Goal: Task Accomplishment & Management: Manage account settings

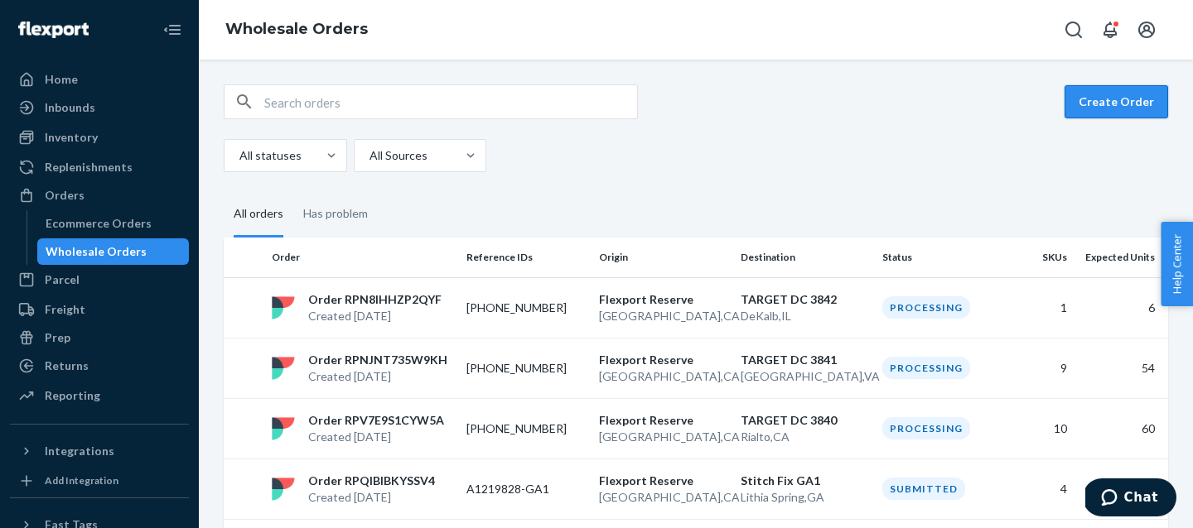
click at [1132, 108] on button "Create Order" at bounding box center [1116, 101] width 104 height 33
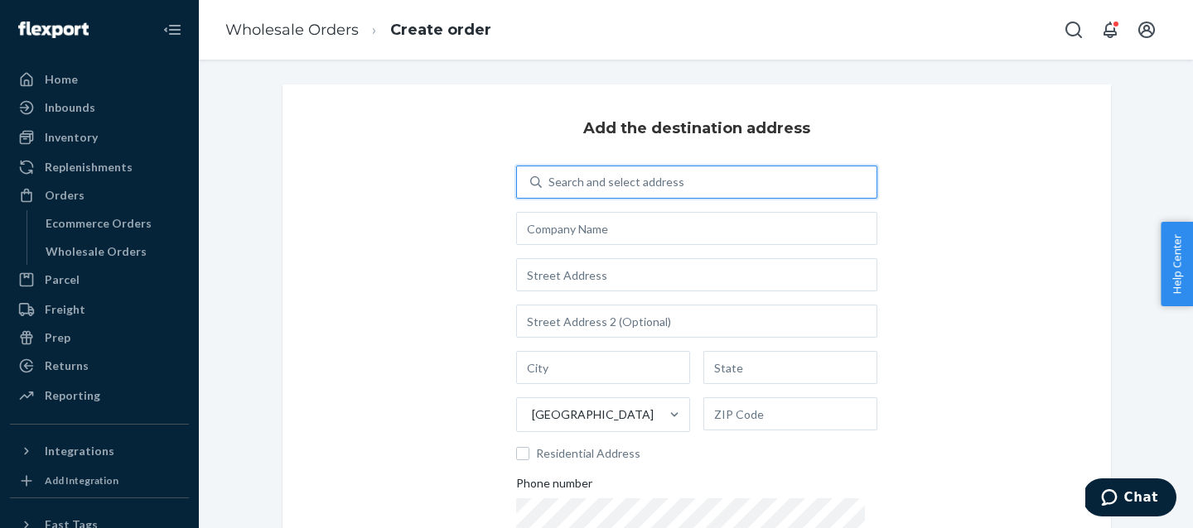
click at [680, 180] on div "Search and select address" at bounding box center [616, 182] width 136 height 17
click at [550, 180] on input "0 results available. Use Up and Down to choose options, press Enter to select t…" at bounding box center [549, 182] width 2 height 17
type input "target dc 3840"
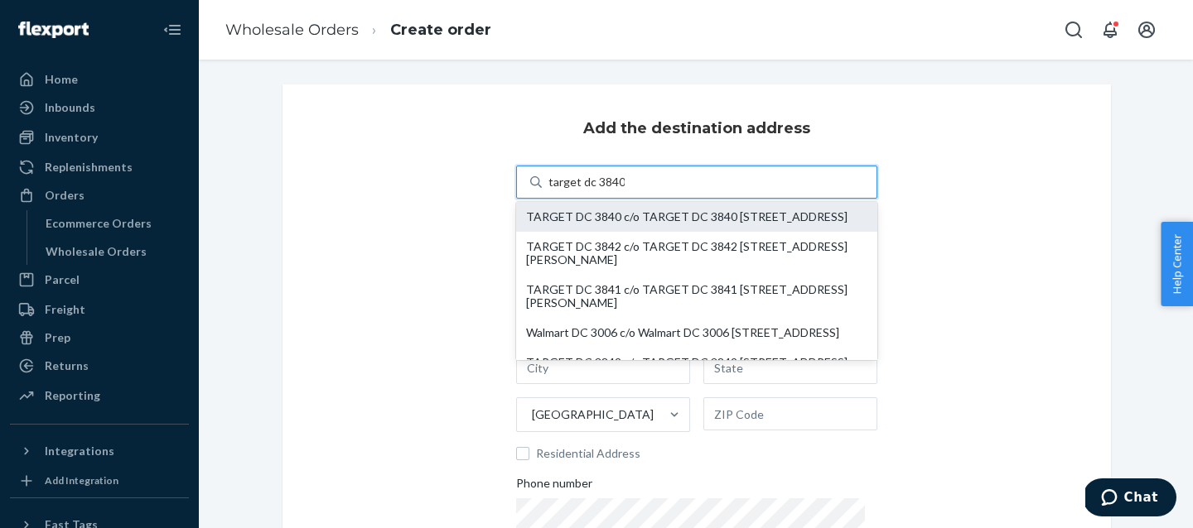
click at [583, 219] on div "TARGET DC 3840 c/o TARGET DC 3840 2704 Summit Ave Rialto, CA 92377" at bounding box center [696, 216] width 341 height 13
click at [583, 190] on input "target dc 3840" at bounding box center [586, 182] width 76 height 17
type input "TARGET DC 3840"
type input "Rialto"
type input "CA"
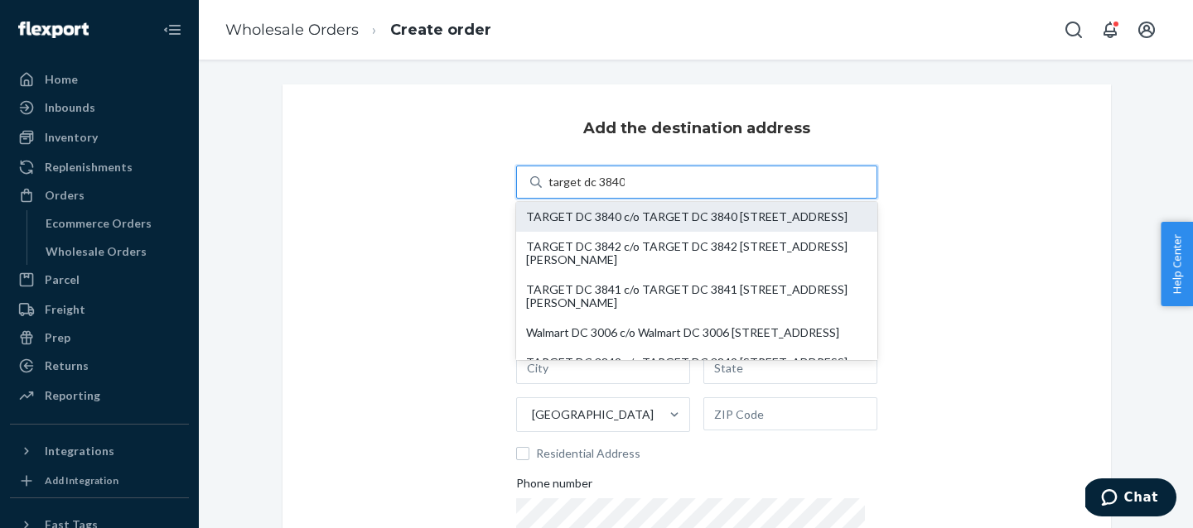
type input "92377"
type input "2704 Summit Ave"
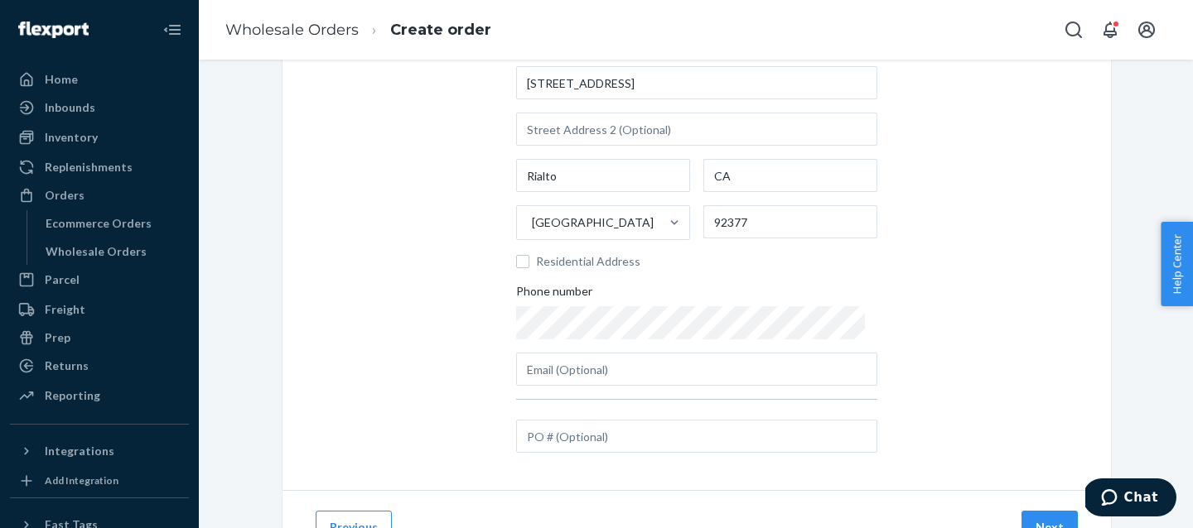
scroll to position [243, 0]
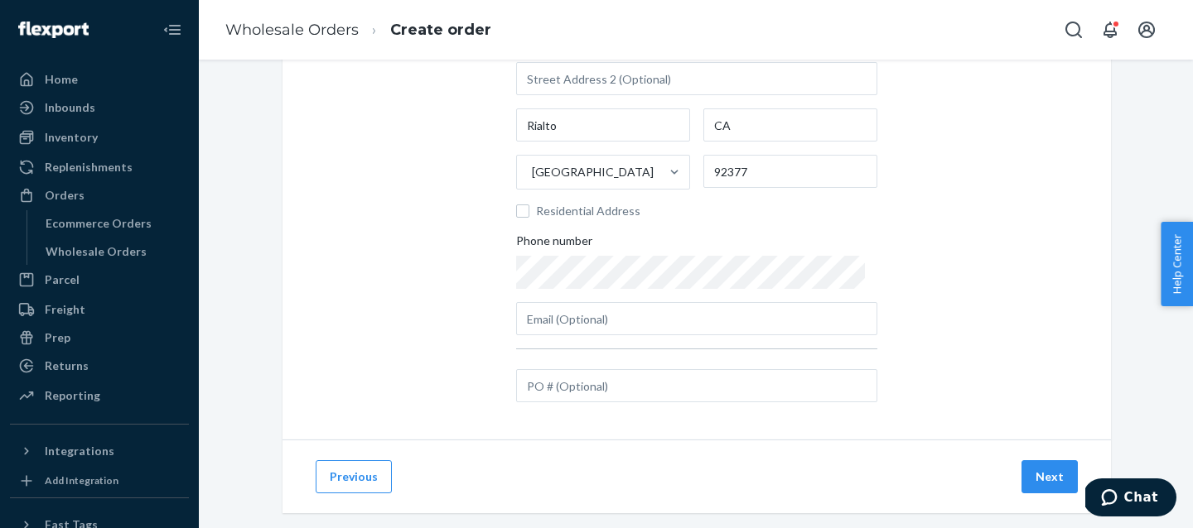
click at [605, 403] on div "0 results available. Select is focused ,type to refine list, press Down to open…" at bounding box center [696, 165] width 361 height 484
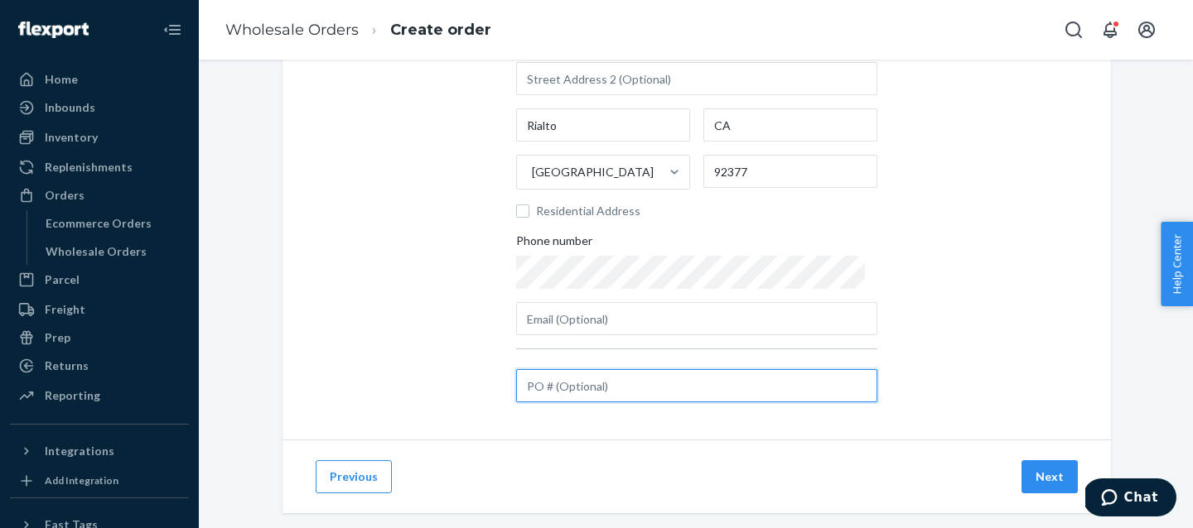
click at [599, 394] on input "text" at bounding box center [696, 385] width 361 height 33
paste input "0023-2960402-3840"
type input "0023-2960402-3840"
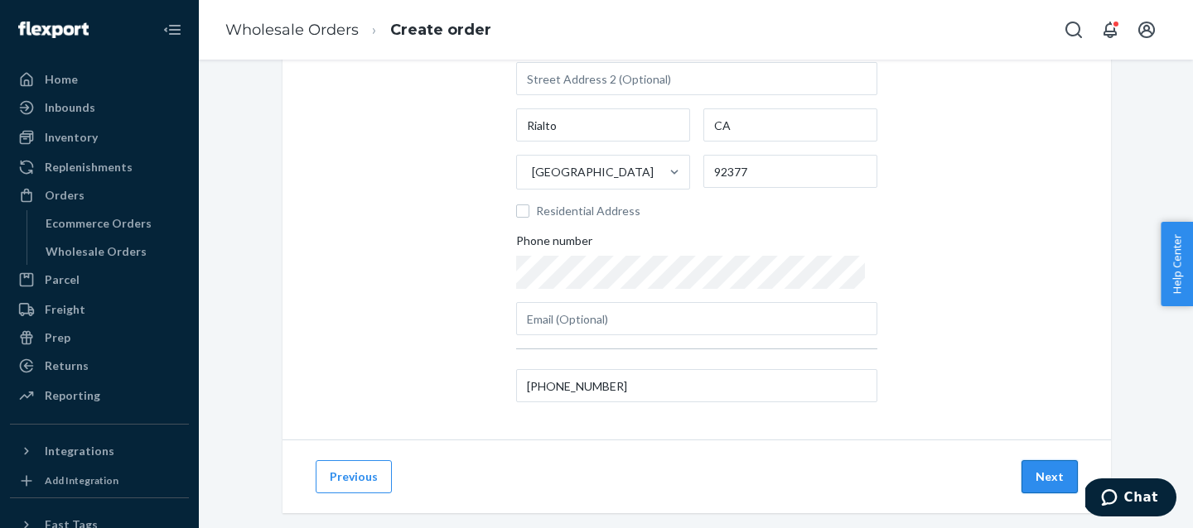
click at [1055, 468] on button "Next" at bounding box center [1049, 477] width 56 height 33
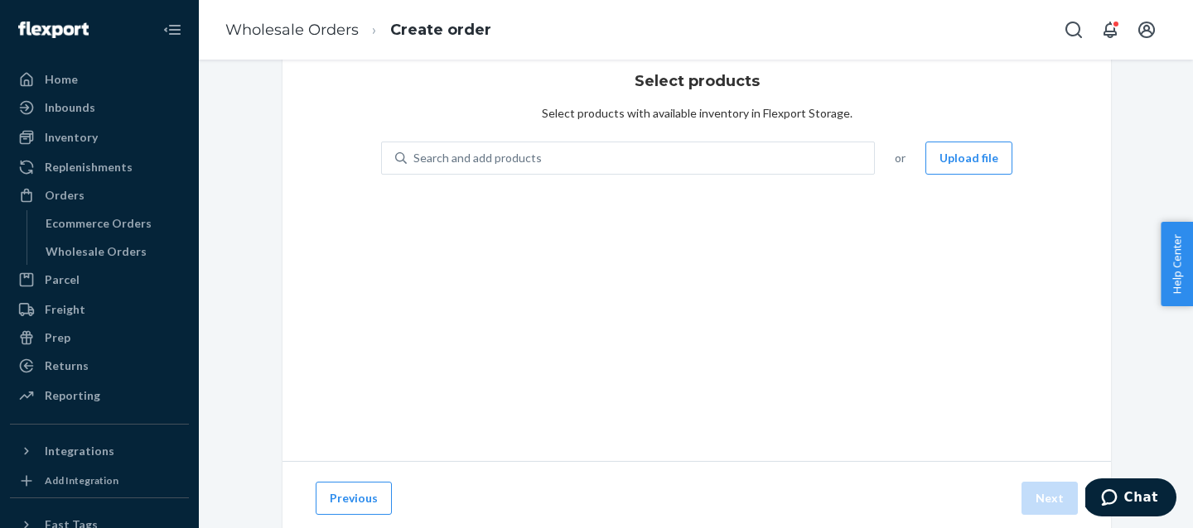
scroll to position [0, 0]
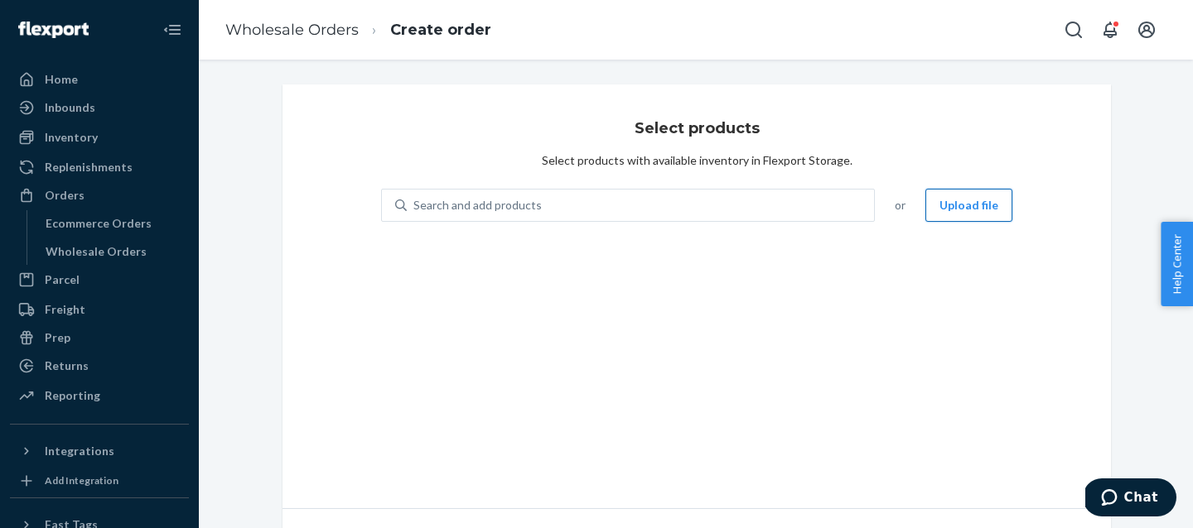
click at [945, 199] on button "Upload file" at bounding box center [968, 205] width 87 height 33
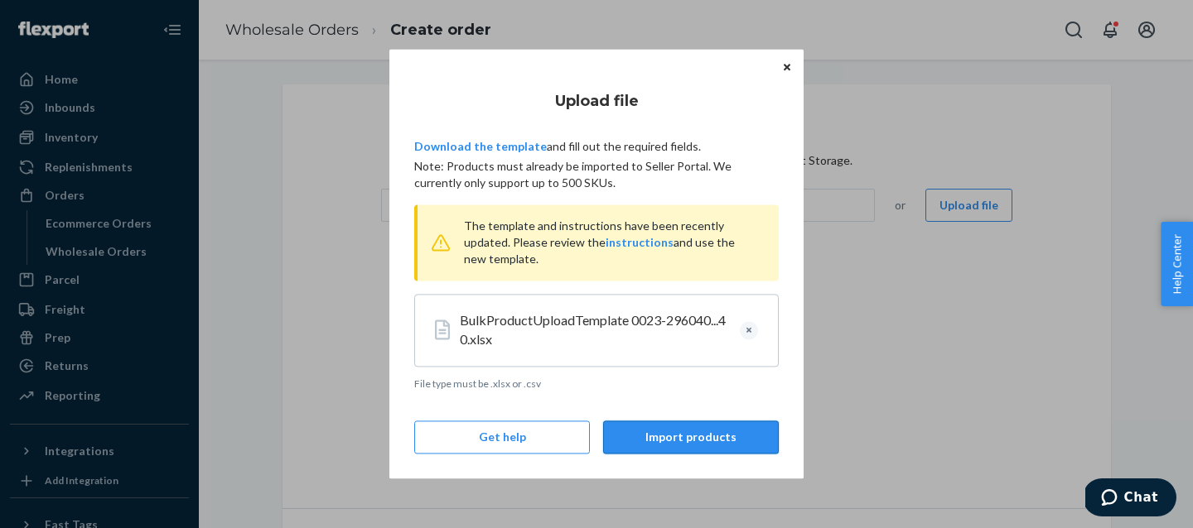
click at [677, 446] on button "Import products" at bounding box center [691, 438] width 176 height 33
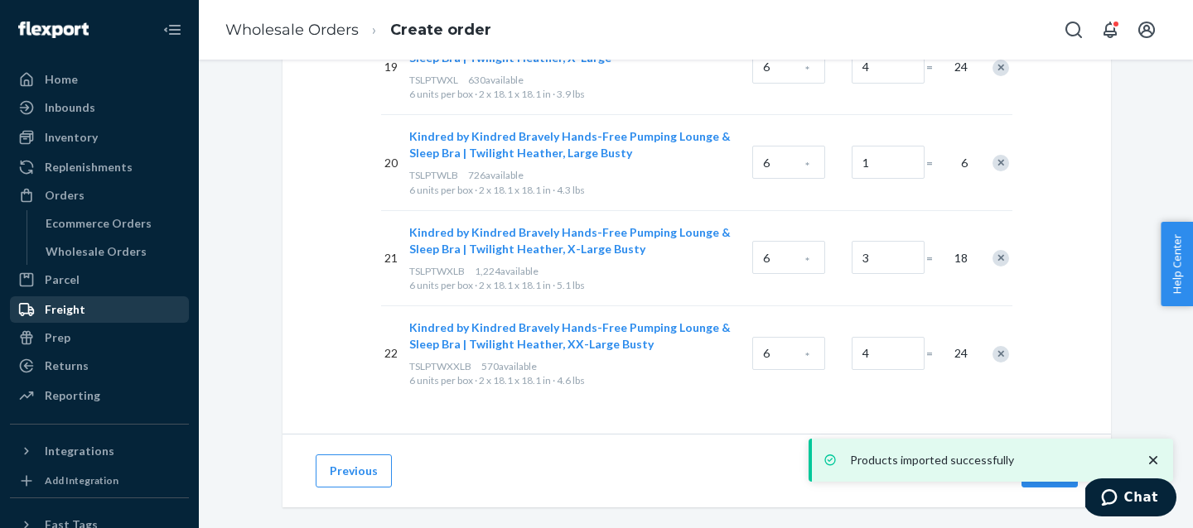
scroll to position [2056, 0]
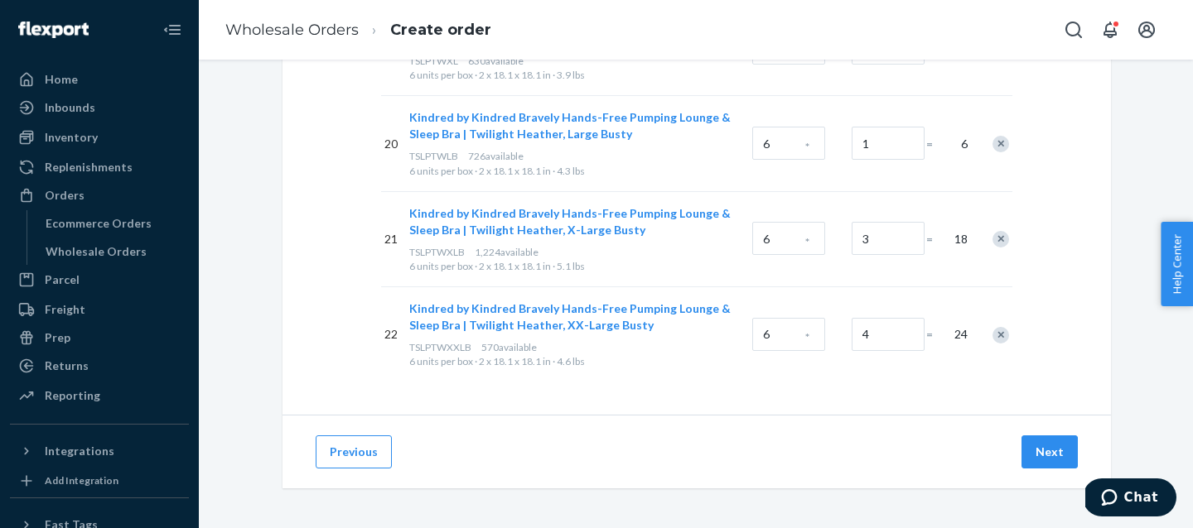
click at [1155, 460] on div "Products imported successfully" at bounding box center [990, 460] width 364 height 43
click at [1053, 452] on button "Next" at bounding box center [1049, 452] width 56 height 33
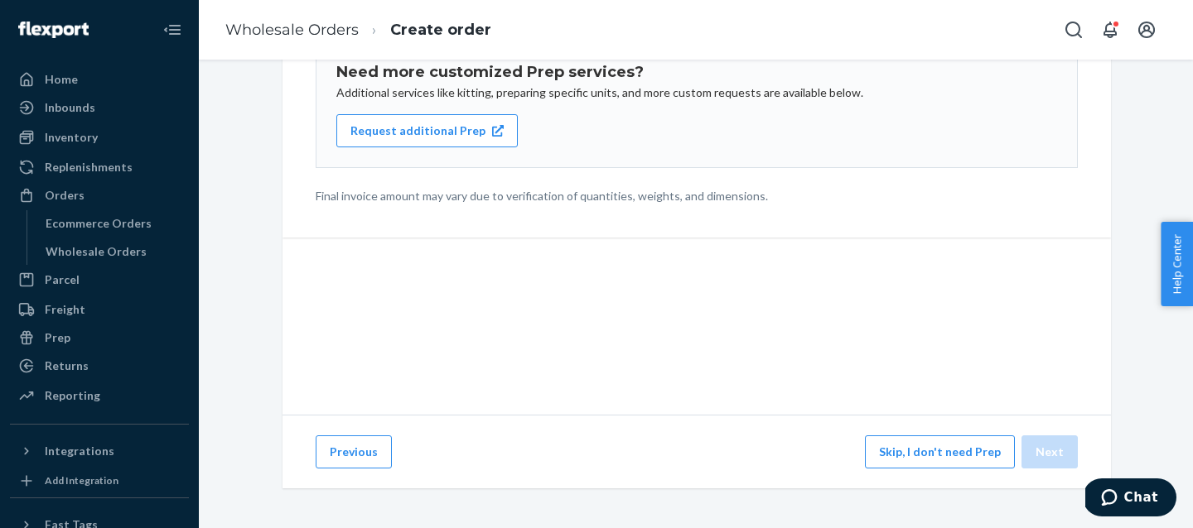
scroll to position [316, 0]
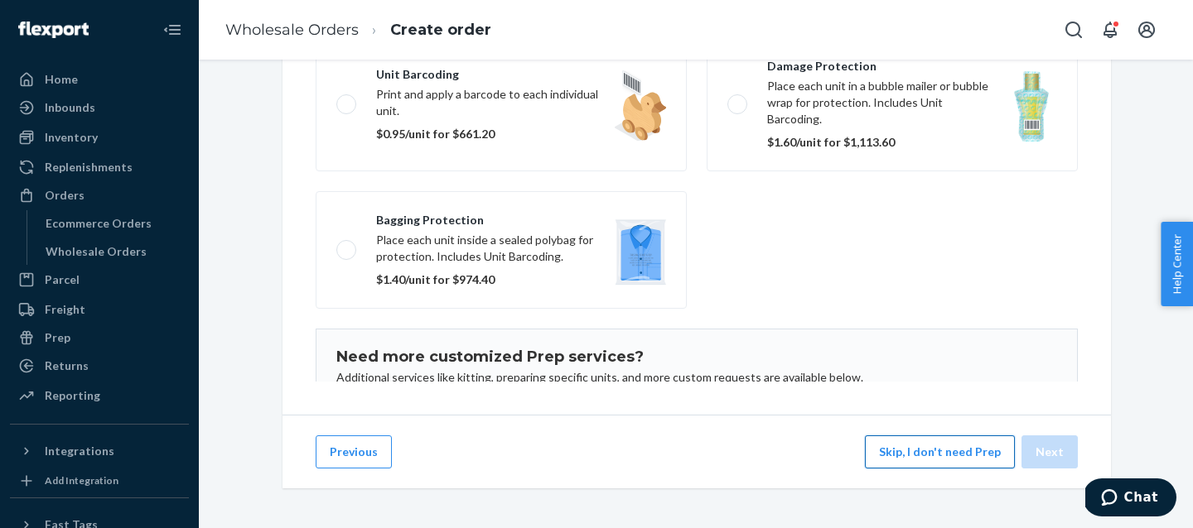
click at [944, 461] on button "Skip, I don't need Prep" at bounding box center [940, 452] width 150 height 33
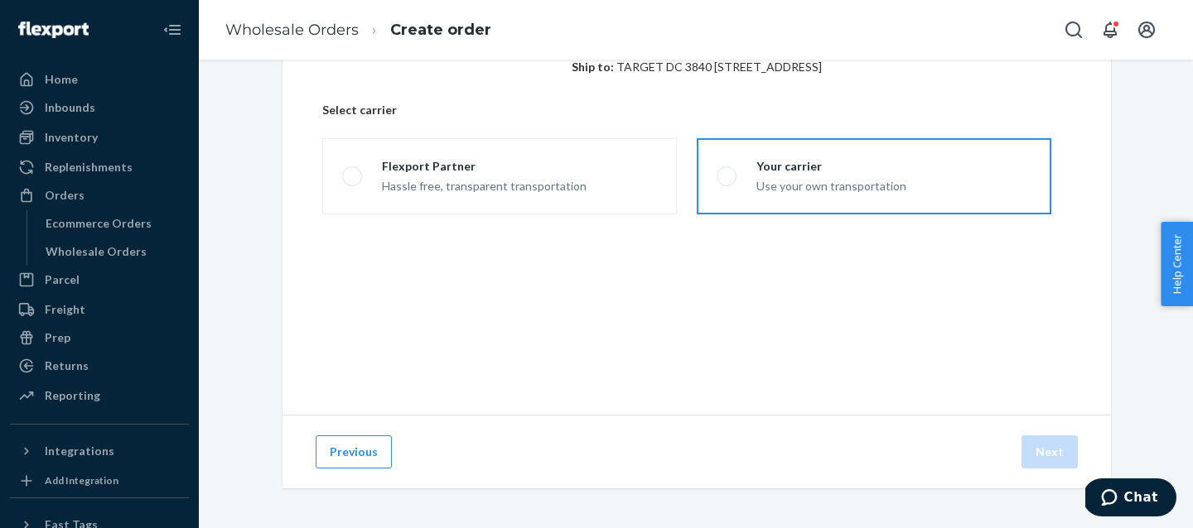
click at [808, 181] on div "Use your own transportation" at bounding box center [831, 185] width 150 height 20
click at [727, 181] on input "Your carrier Use your own transportation" at bounding box center [721, 176] width 11 height 11
radio input "true"
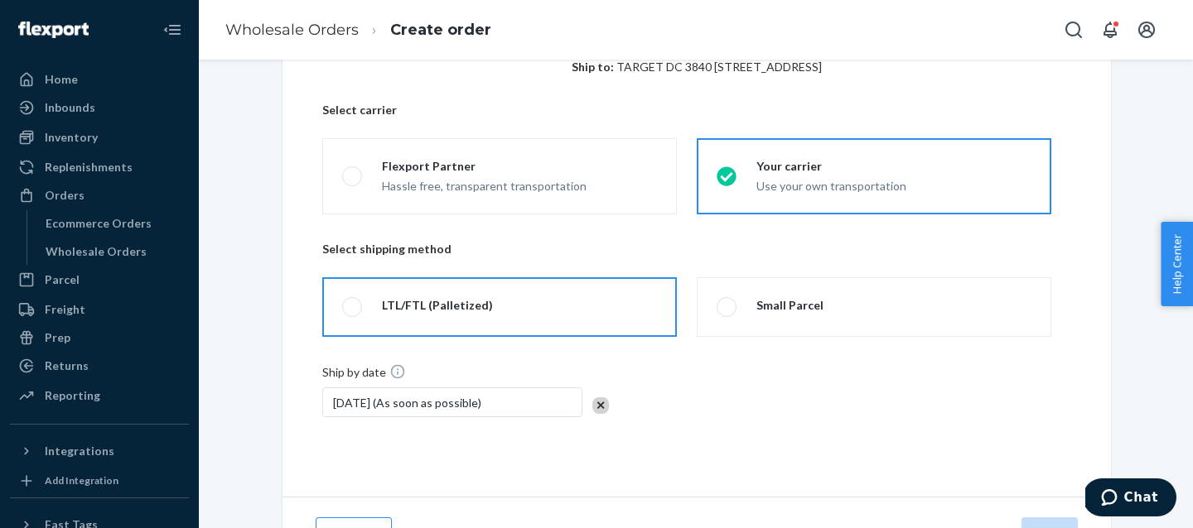
click at [418, 304] on div "LTL/FTL (Palletized)" at bounding box center [437, 305] width 111 height 17
click at [353, 304] on input "LTL/FTL (Palletized)" at bounding box center [347, 307] width 11 height 11
radio input "true"
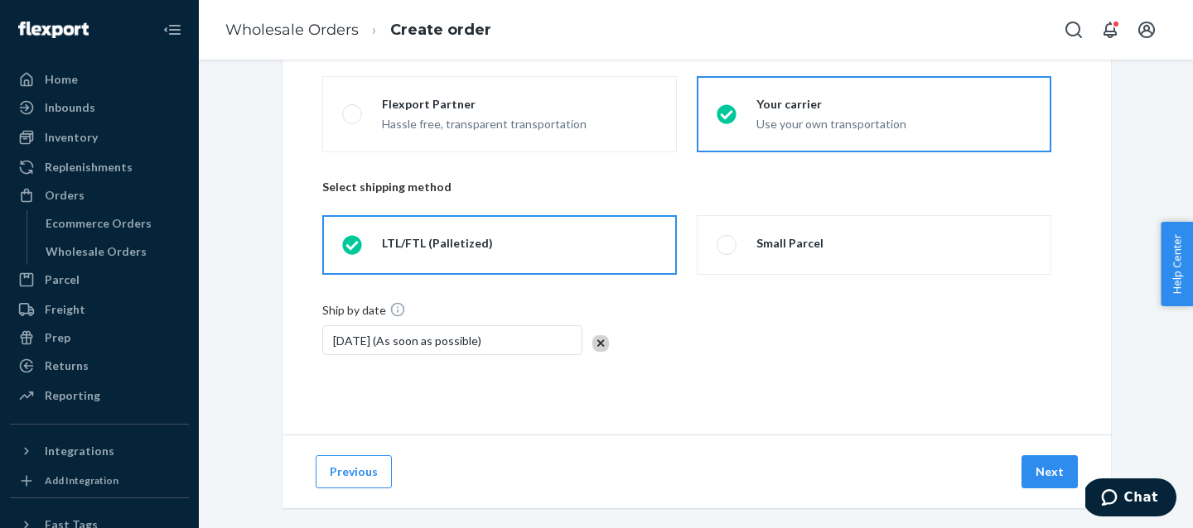
scroll to position [175, 0]
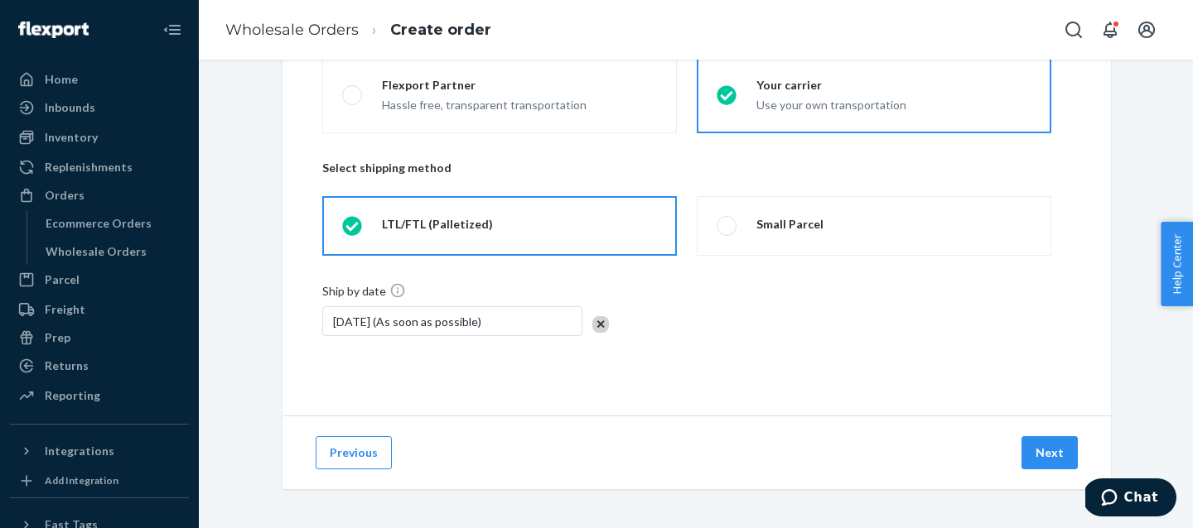
click at [406, 323] on div "Sep 26, 2025 (As soon as possible)" at bounding box center [452, 321] width 260 height 30
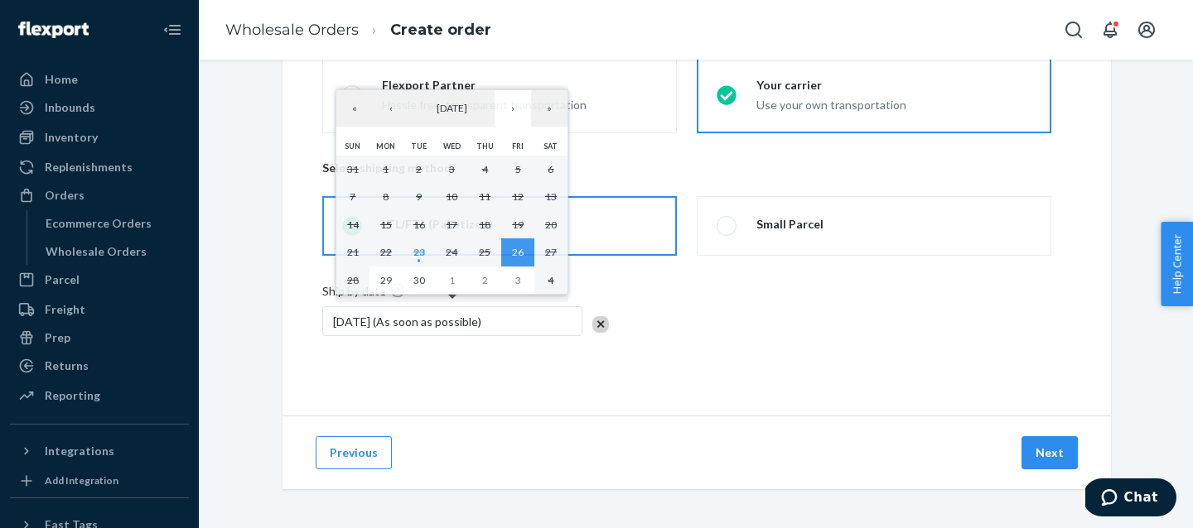
click at [406, 322] on div "Sep 26, 2025 (As soon as possible)" at bounding box center [452, 321] width 260 height 30
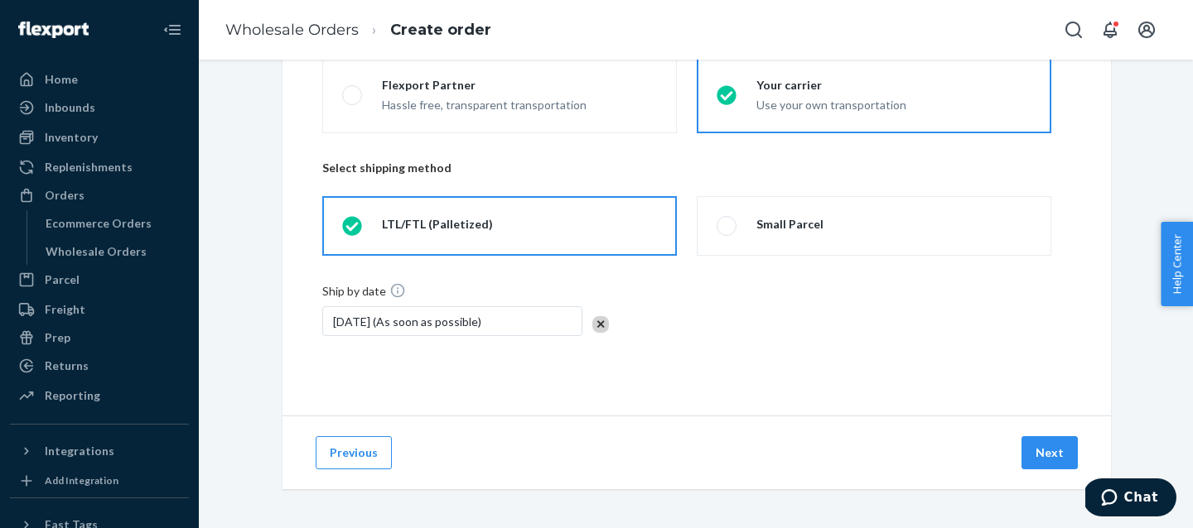
click at [698, 369] on div "Ship by date Sep 26, 2025 (As soon as possible)" at bounding box center [696, 332] width 749 height 100
click at [1034, 449] on button "Next" at bounding box center [1049, 452] width 56 height 33
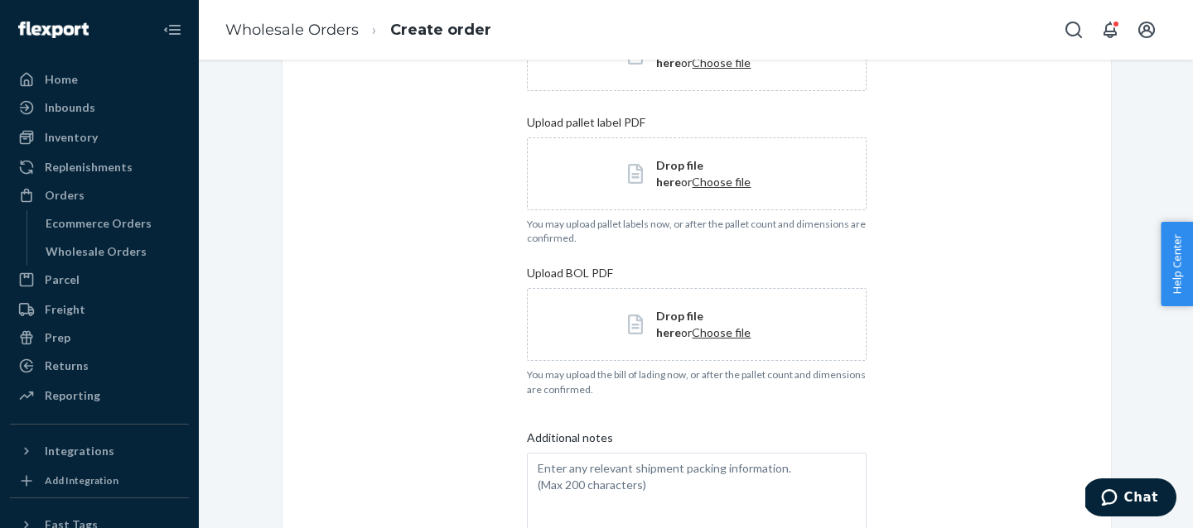
scroll to position [524, 0]
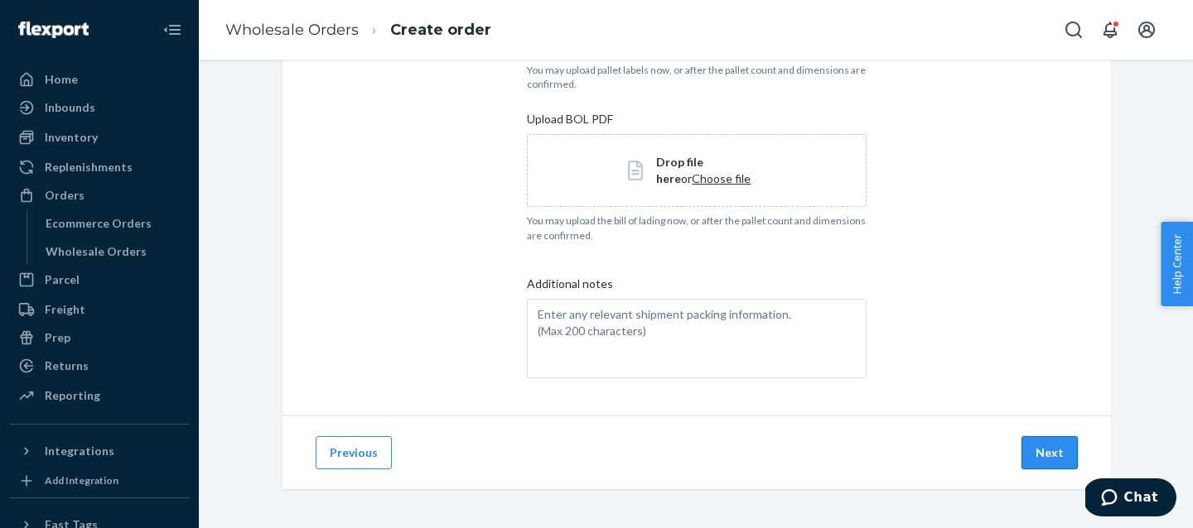
click at [1031, 459] on button "Next" at bounding box center [1049, 452] width 56 height 33
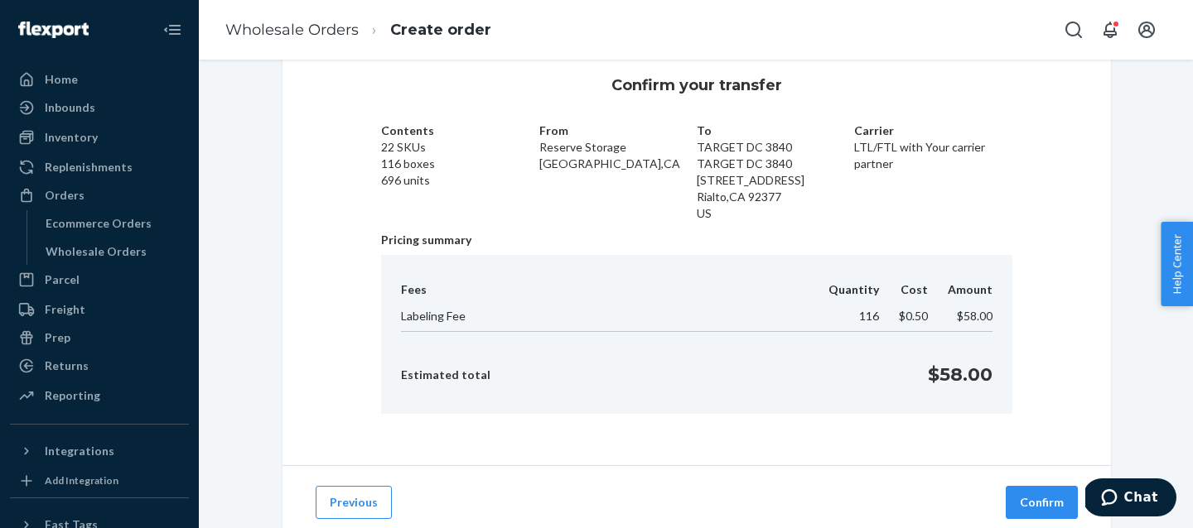
scroll to position [41, 0]
click at [1036, 502] on button "Confirm" at bounding box center [1041, 504] width 72 height 33
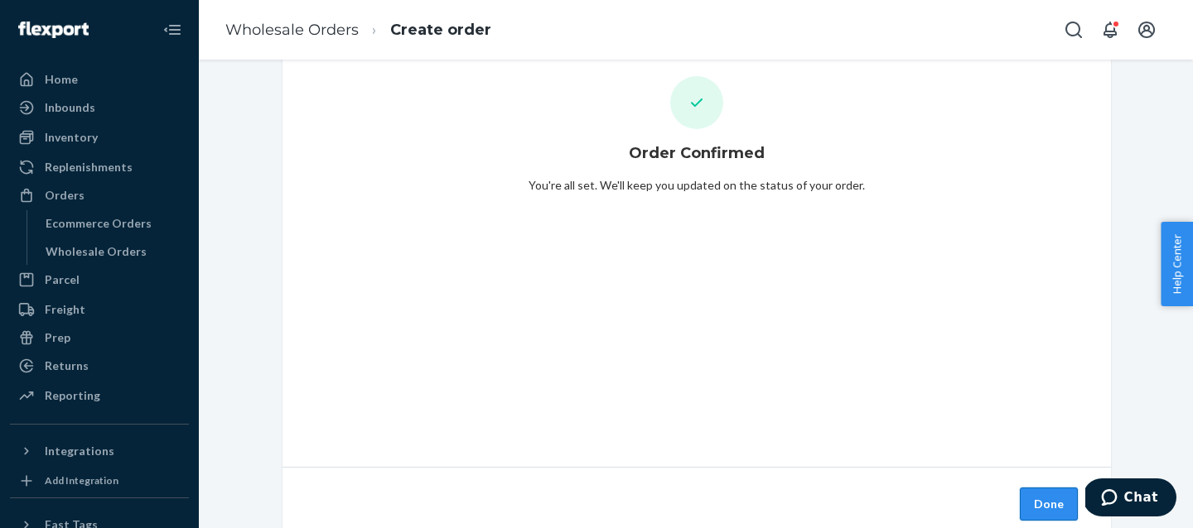
click at [1042, 499] on button "Done" at bounding box center [1049, 504] width 58 height 33
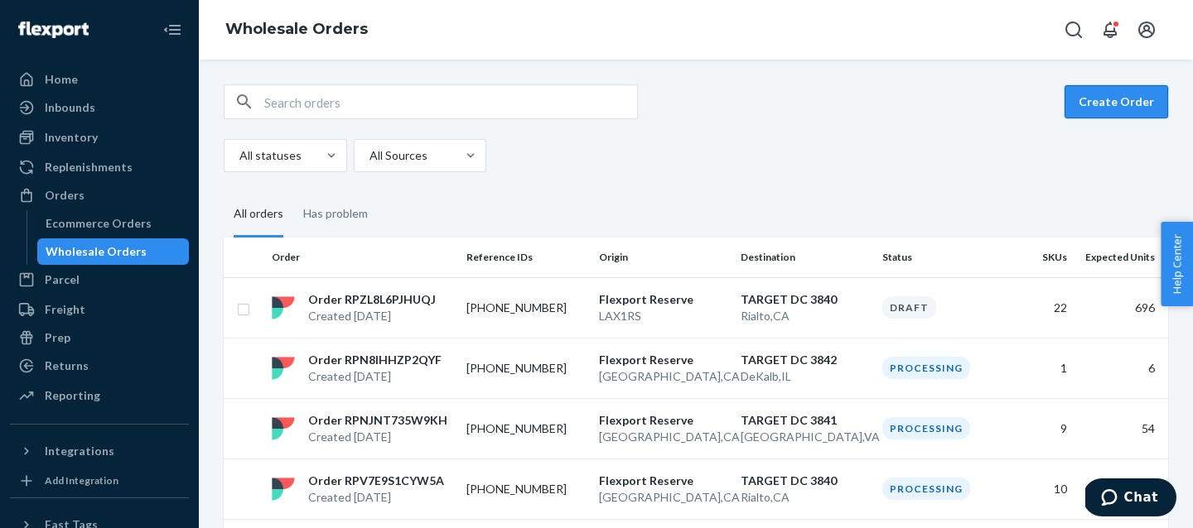
click at [1109, 100] on button "Create Order" at bounding box center [1116, 101] width 104 height 33
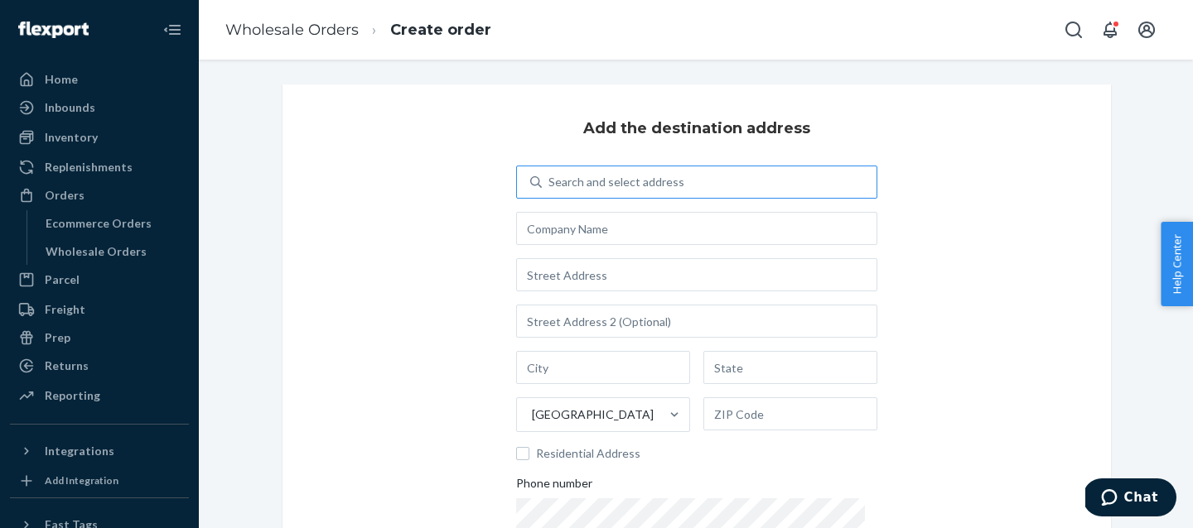
click at [593, 176] on div "Search and select address" at bounding box center [616, 182] width 136 height 17
click at [550, 176] on input "Search and select address" at bounding box center [549, 182] width 2 height 17
click at [593, 176] on div "Search and select address" at bounding box center [616, 182] width 136 height 17
click at [550, 176] on input "Search and select address" at bounding box center [549, 182] width 2 height 17
type input "target dc 3841"
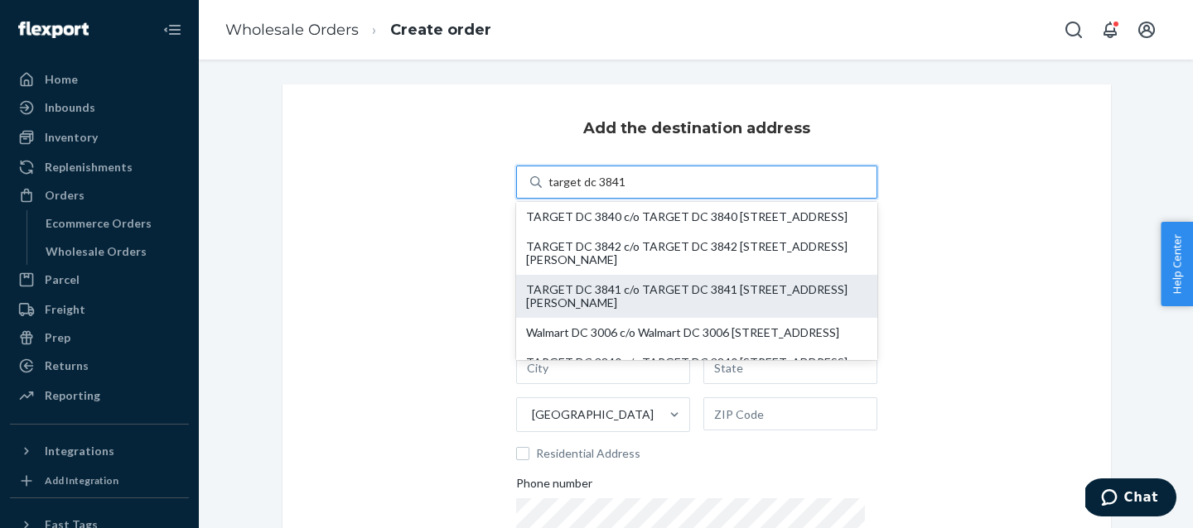
click at [623, 300] on div "TARGET DC 3841 c/o TARGET DC 3841 300 Manning Bridge Rd Suffolk, VA 23434" at bounding box center [696, 296] width 341 height 27
click at [623, 190] on input "target dc 3841" at bounding box center [586, 182] width 76 height 17
type input "TARGET DC 3841"
type input "300 Manning Bridge Rd"
type input "Suffolk"
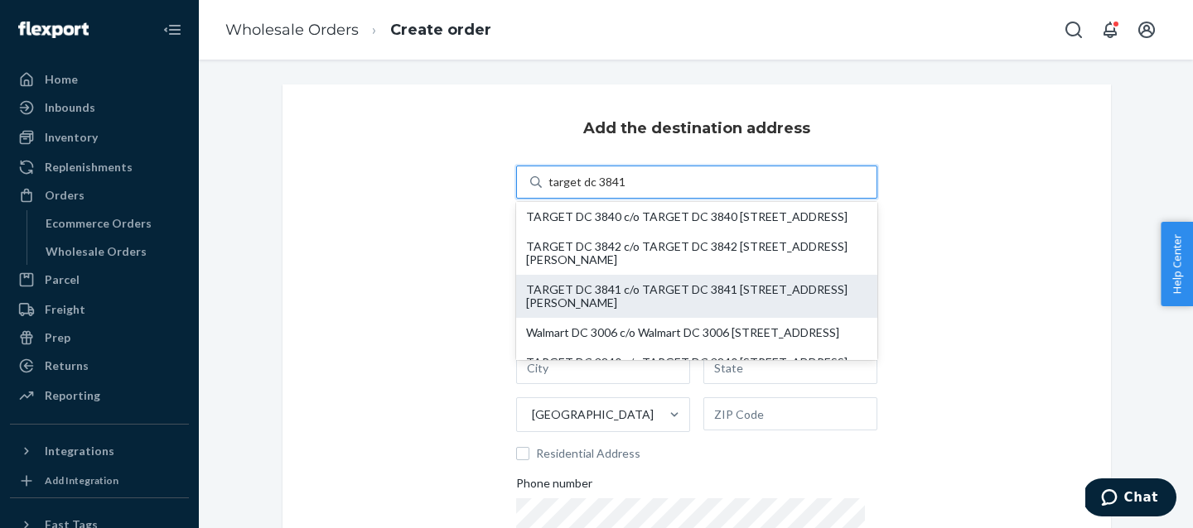
type input "VA"
type input "23434"
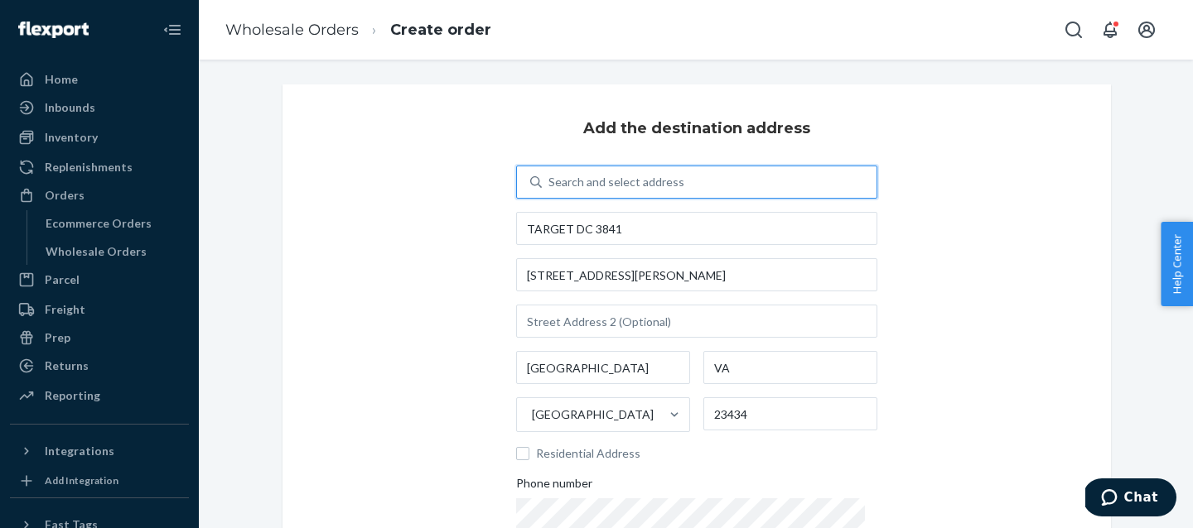
scroll to position [178, 0]
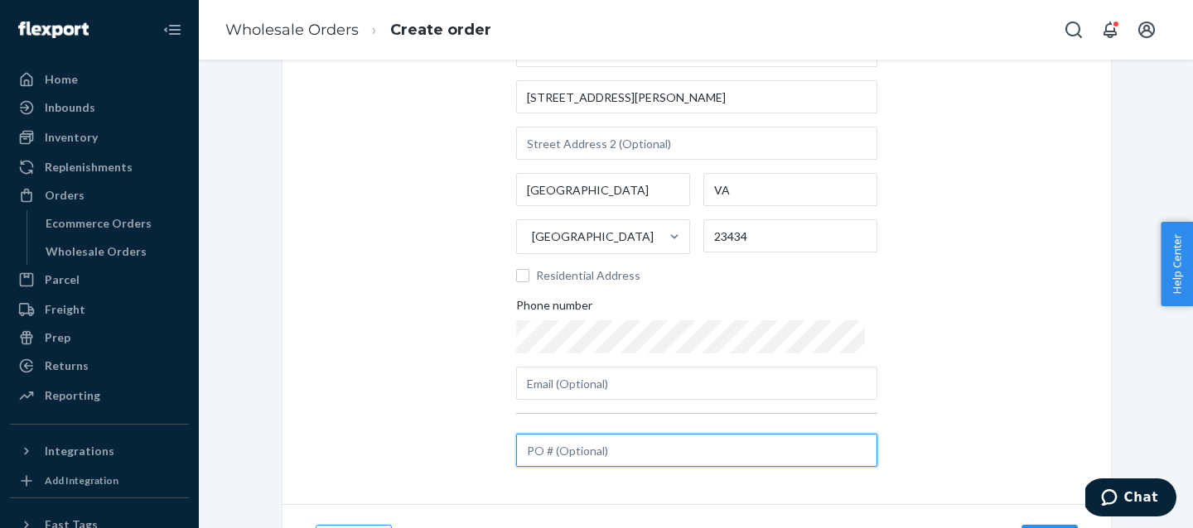
click at [616, 459] on input "text" at bounding box center [696, 450] width 361 height 33
paste input "0023-2960402-3841"
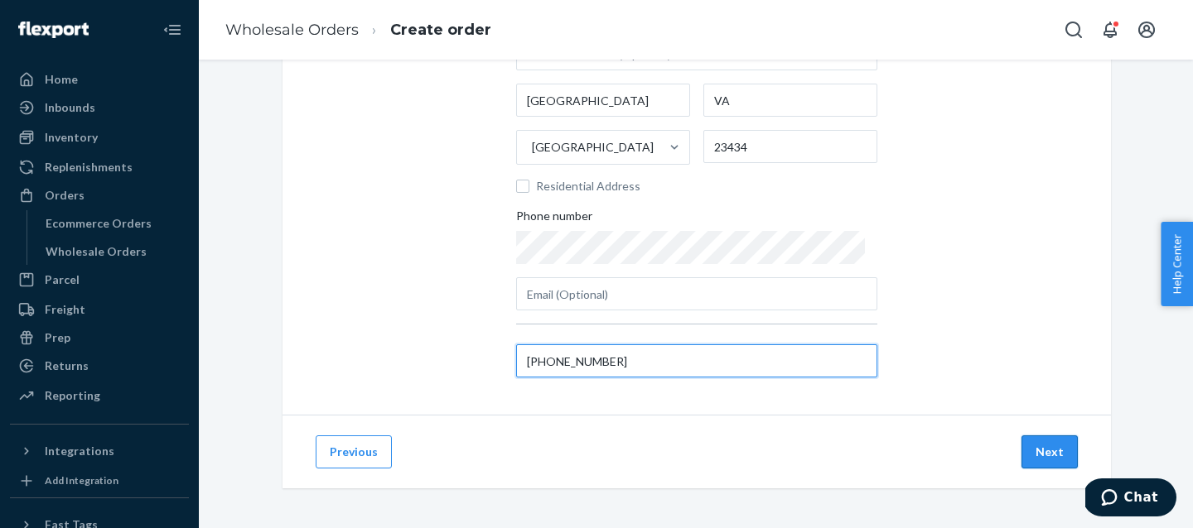
type input "0023-2960402-3841"
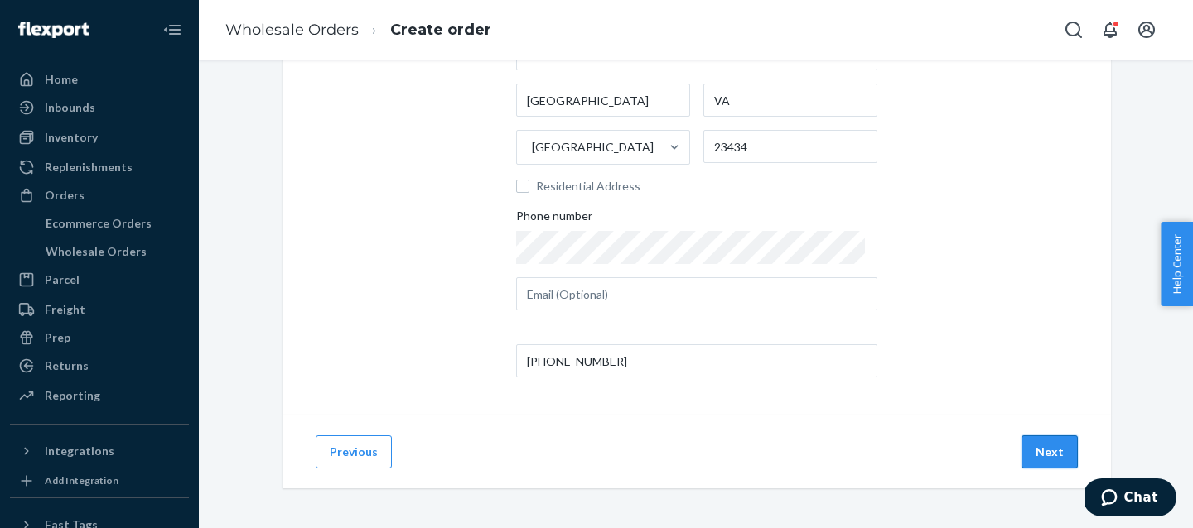
click at [1053, 454] on button "Next" at bounding box center [1049, 452] width 56 height 33
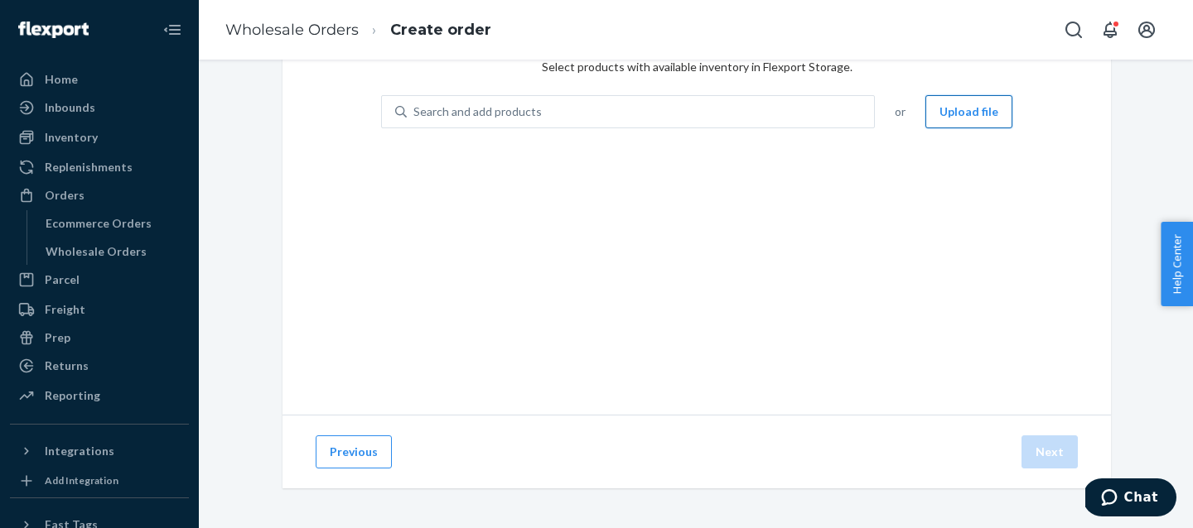
click at [968, 104] on button "Upload file" at bounding box center [968, 111] width 87 height 33
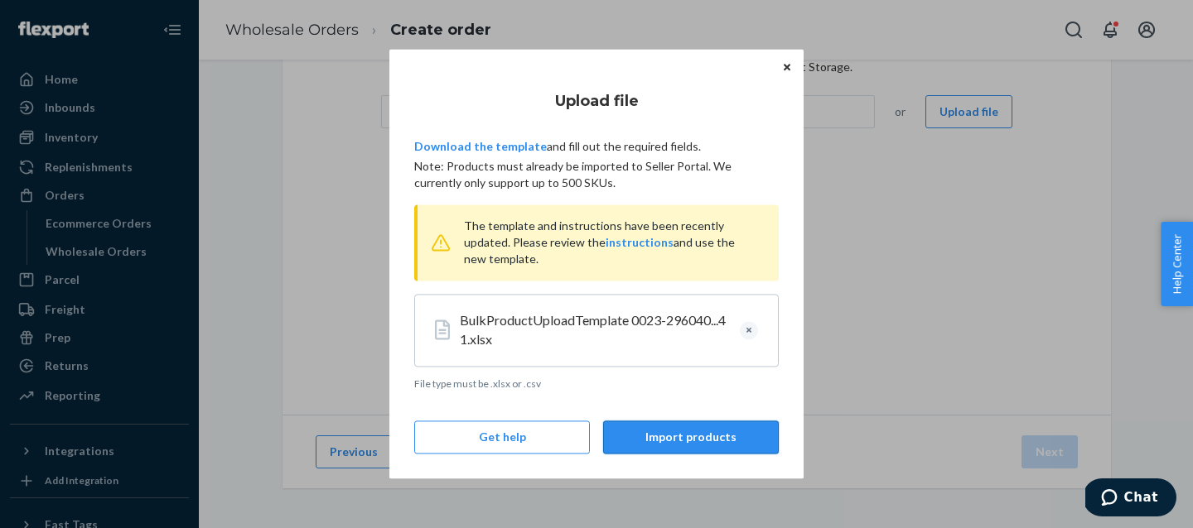
click at [697, 436] on button "Import products" at bounding box center [691, 438] width 176 height 33
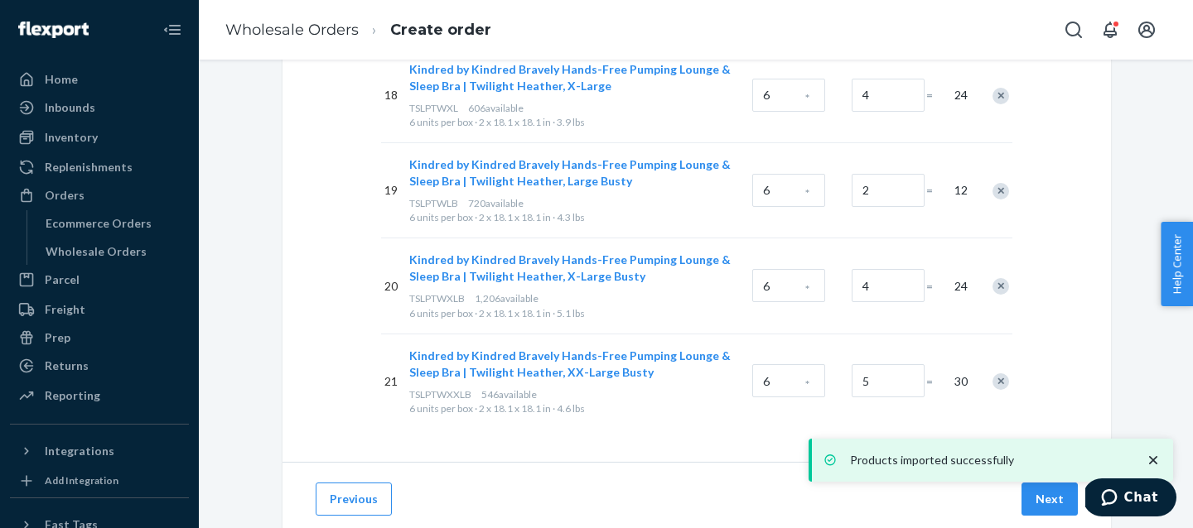
scroll to position [1960, 0]
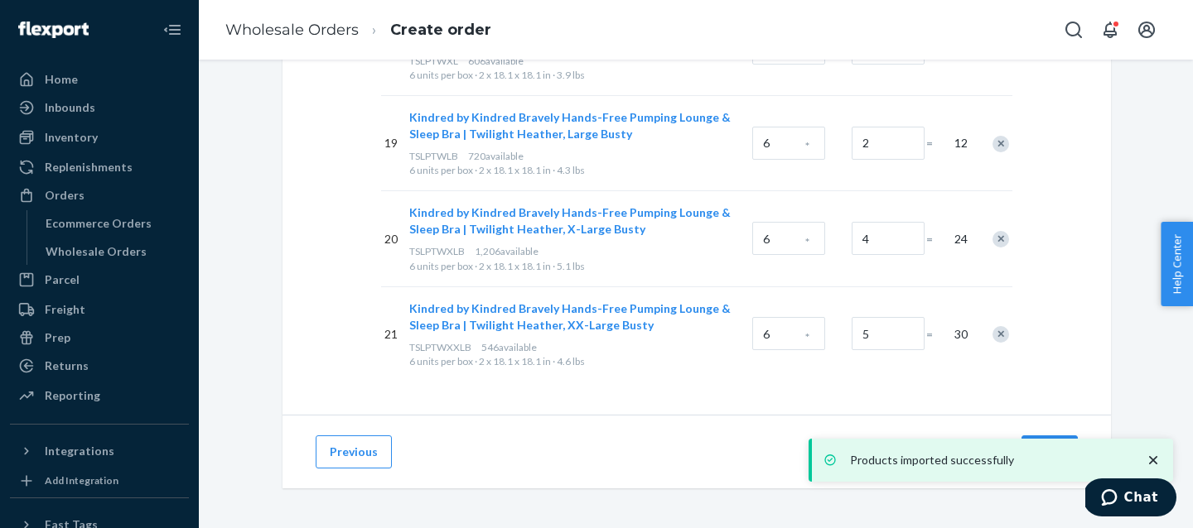
click at [1154, 460] on icon "close toast" at bounding box center [1153, 460] width 8 height 8
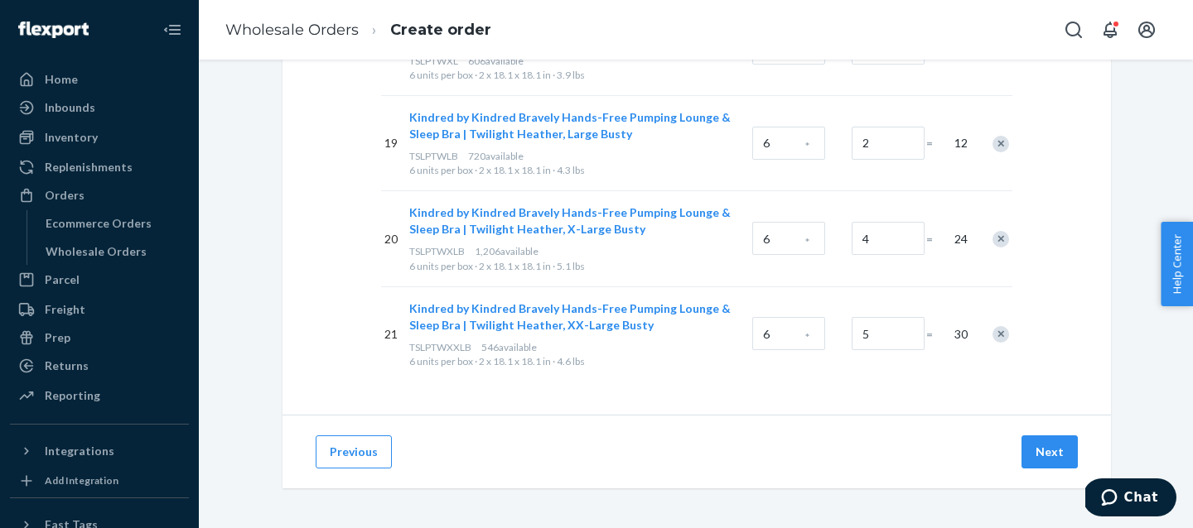
click at [1045, 447] on div "Products imported successfully" at bounding box center [990, 460] width 364 height 43
click at [1052, 458] on button "Next" at bounding box center [1049, 452] width 56 height 33
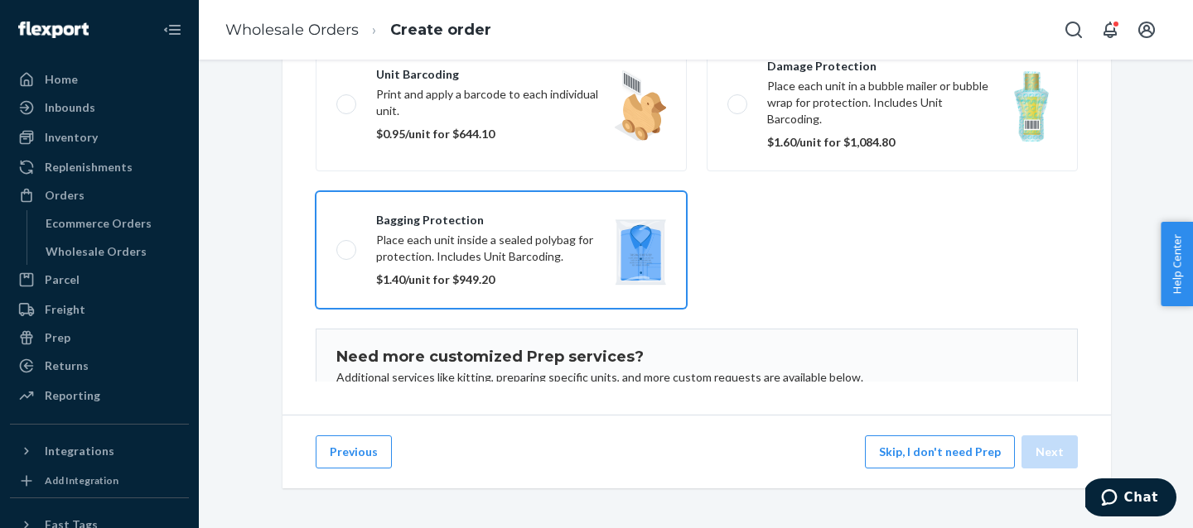
scroll to position [316, 0]
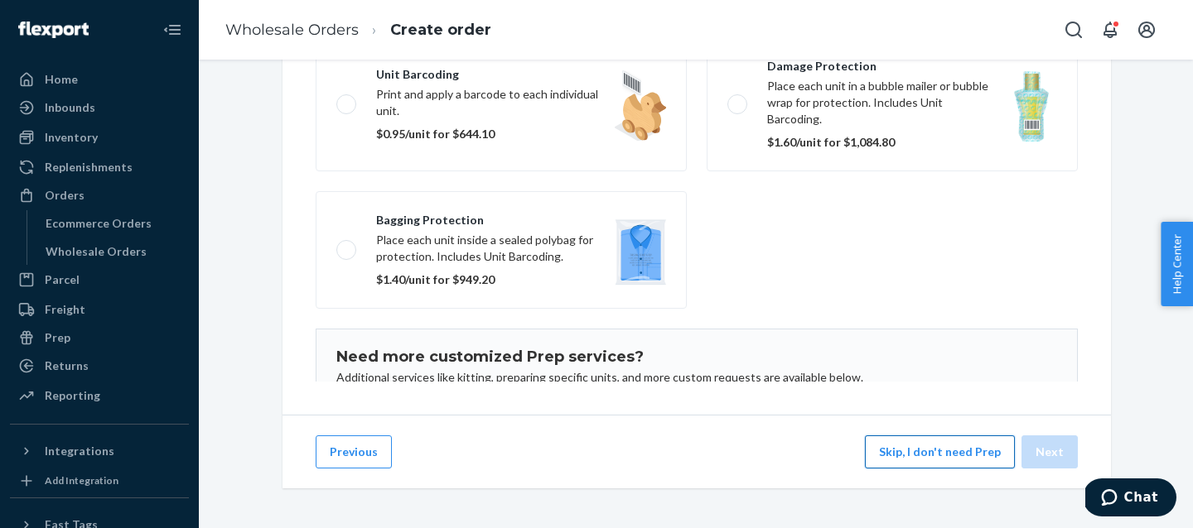
click at [919, 451] on button "Skip, I don't need Prep" at bounding box center [940, 452] width 150 height 33
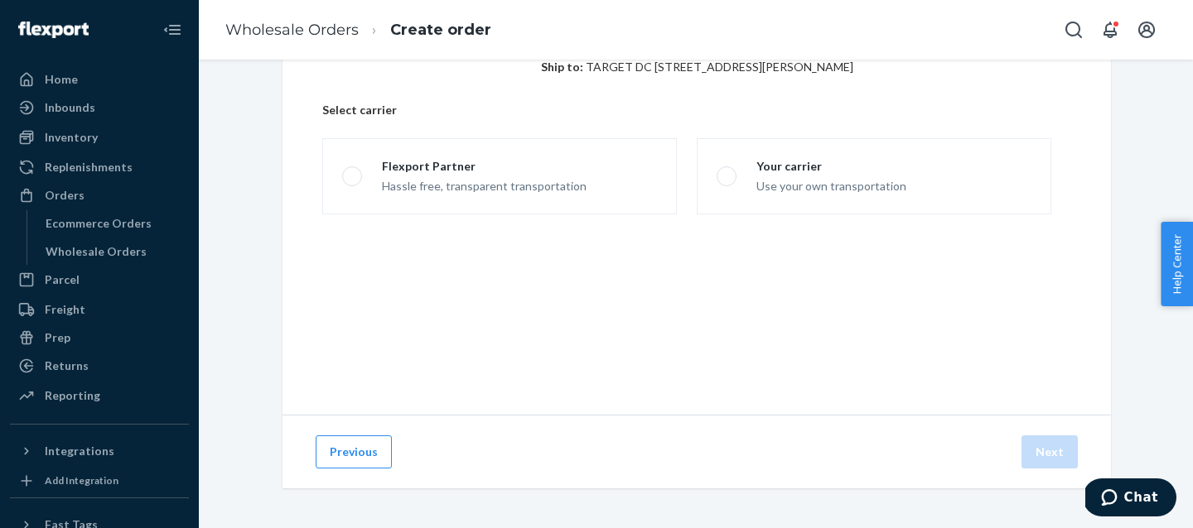
scroll to position [94, 0]
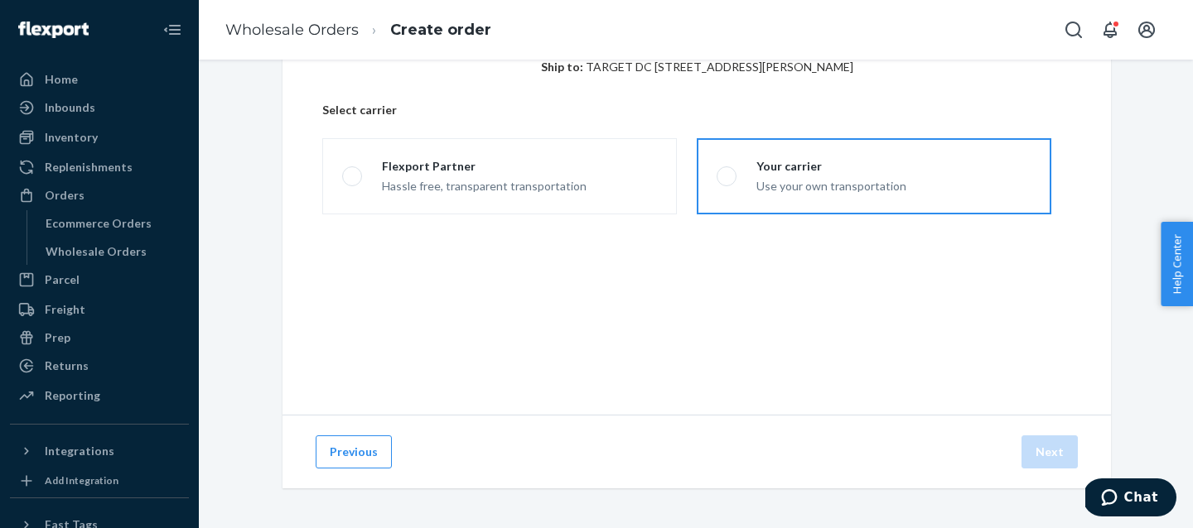
click at [750, 178] on div "Your carrier Use your own transportation" at bounding box center [821, 176] width 170 height 36
click at [727, 178] on input "Your carrier Use your own transportation" at bounding box center [721, 176] width 11 height 11
radio input "true"
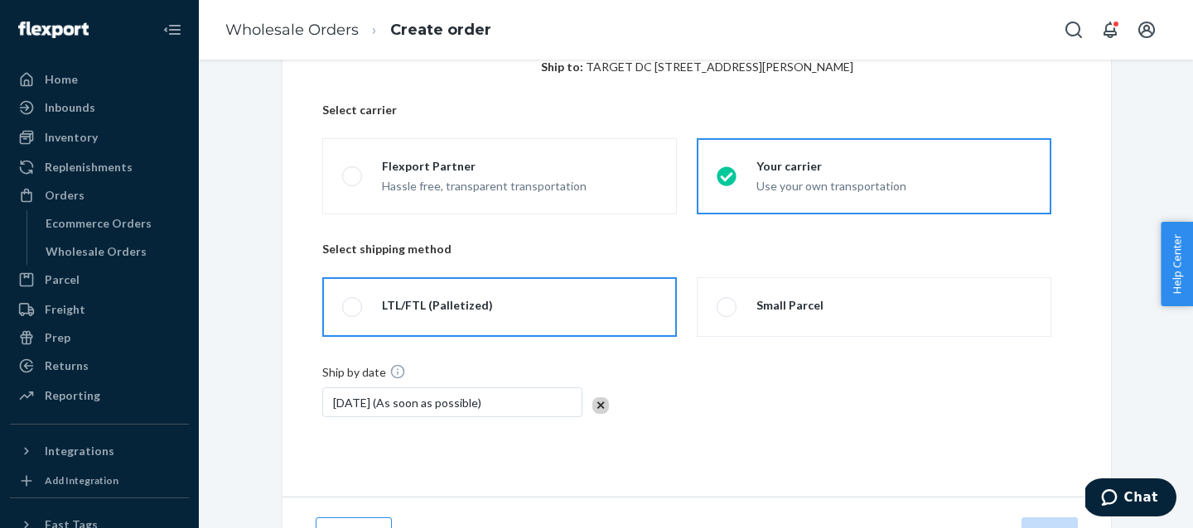
click at [501, 310] on label "LTL/FTL (Palletized)" at bounding box center [499, 307] width 354 height 60
click at [353, 310] on input "LTL/FTL (Palletized)" at bounding box center [347, 307] width 11 height 11
radio input "true"
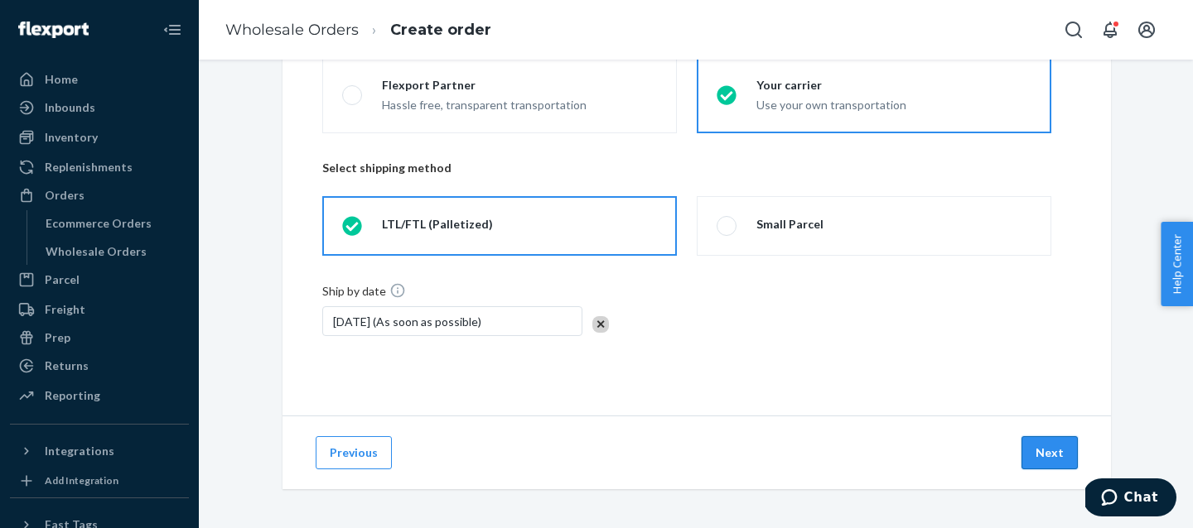
click at [1048, 465] on button "Next" at bounding box center [1049, 452] width 56 height 33
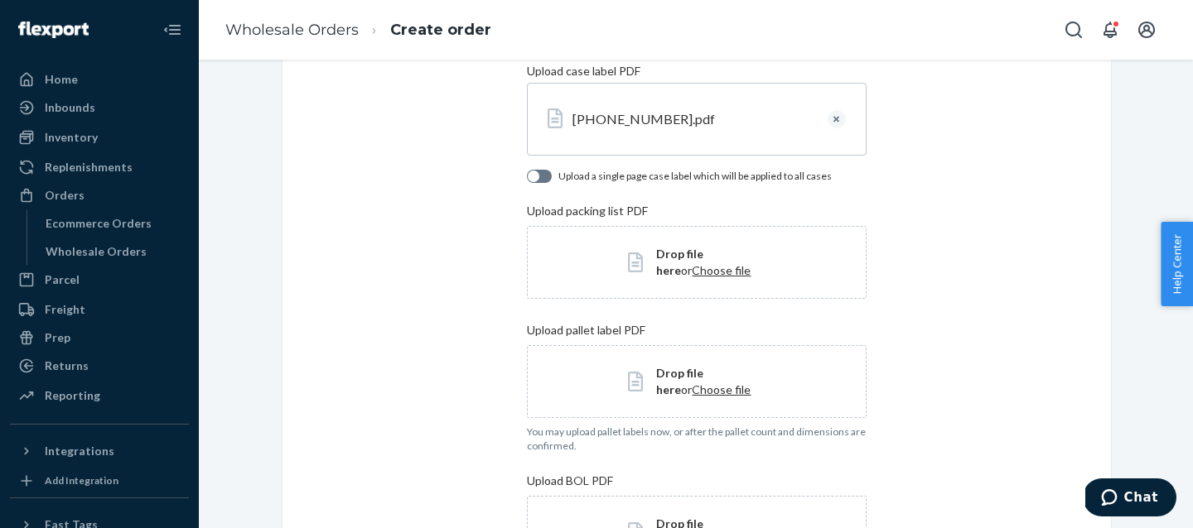
scroll to position [524, 0]
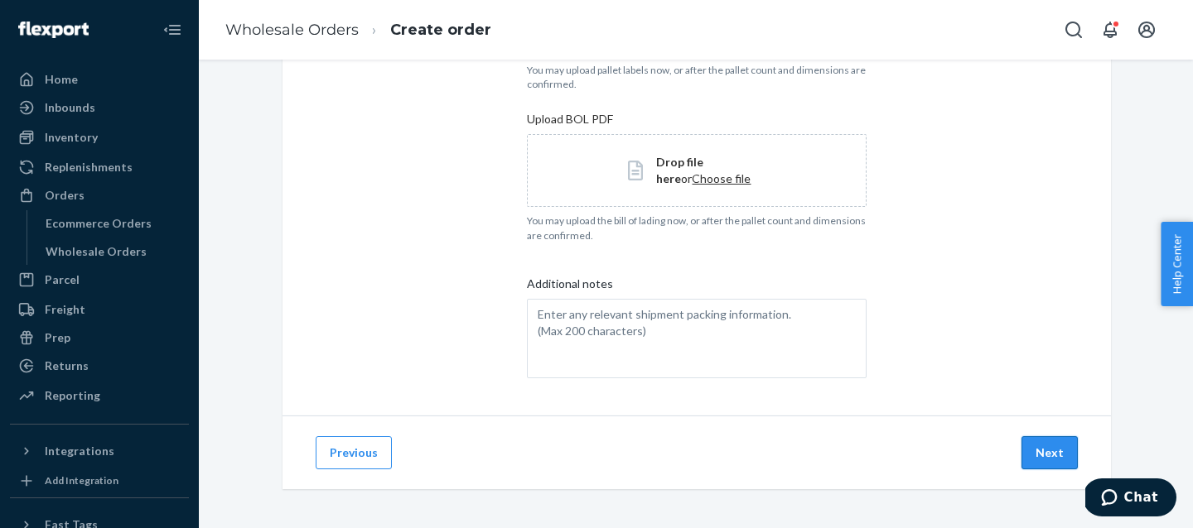
click at [1033, 448] on button "Next" at bounding box center [1049, 452] width 56 height 33
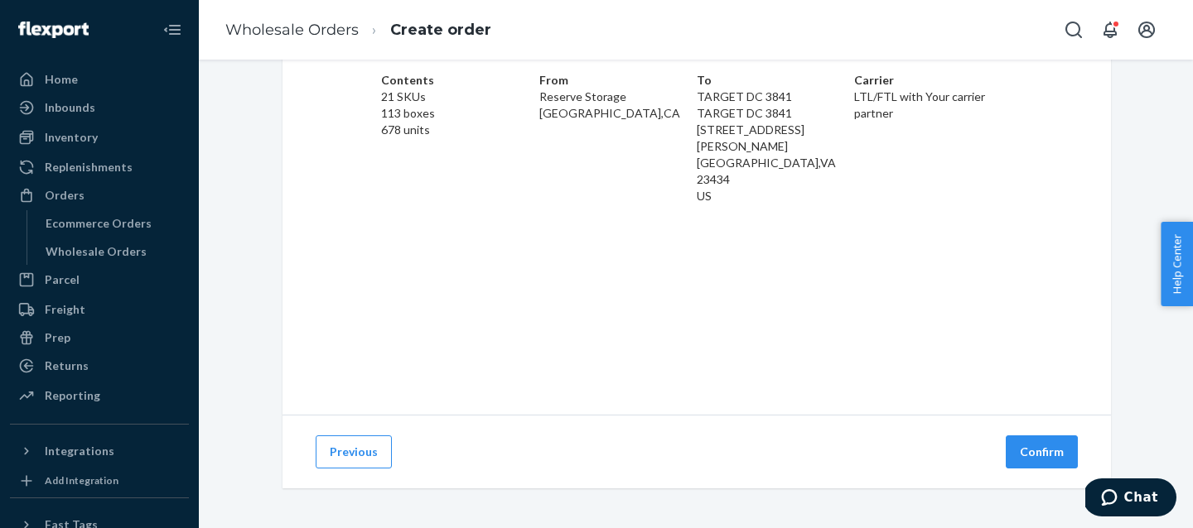
scroll to position [94, 0]
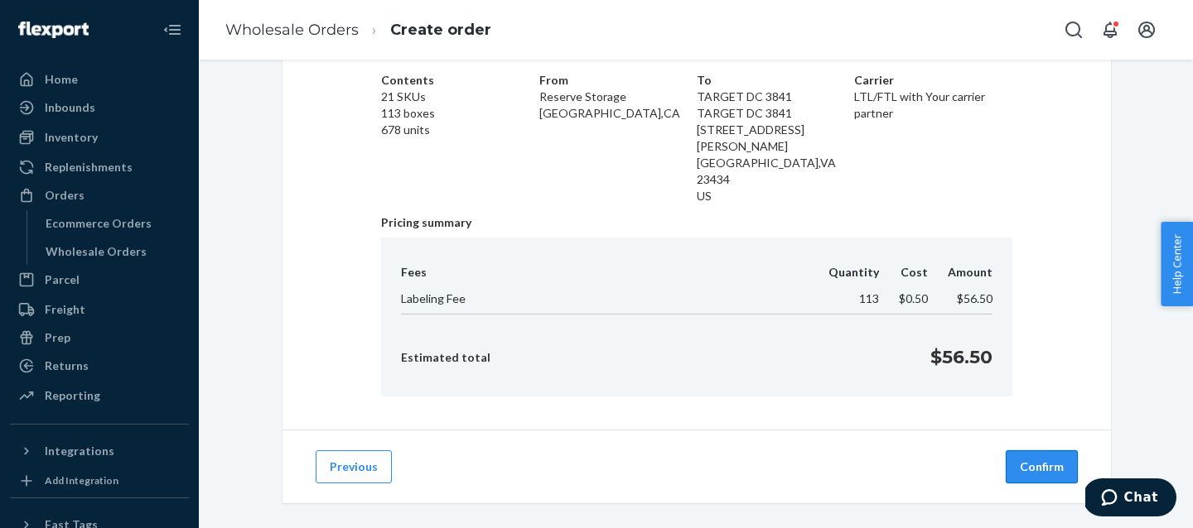
click at [1042, 451] on button "Confirm" at bounding box center [1041, 467] width 72 height 33
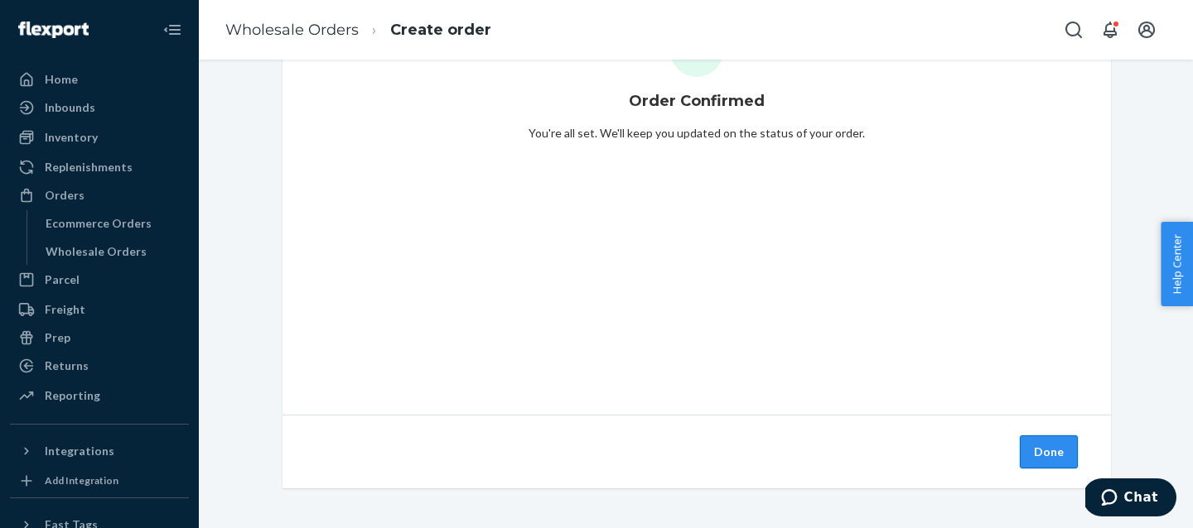
click at [1049, 465] on button "Done" at bounding box center [1049, 452] width 58 height 33
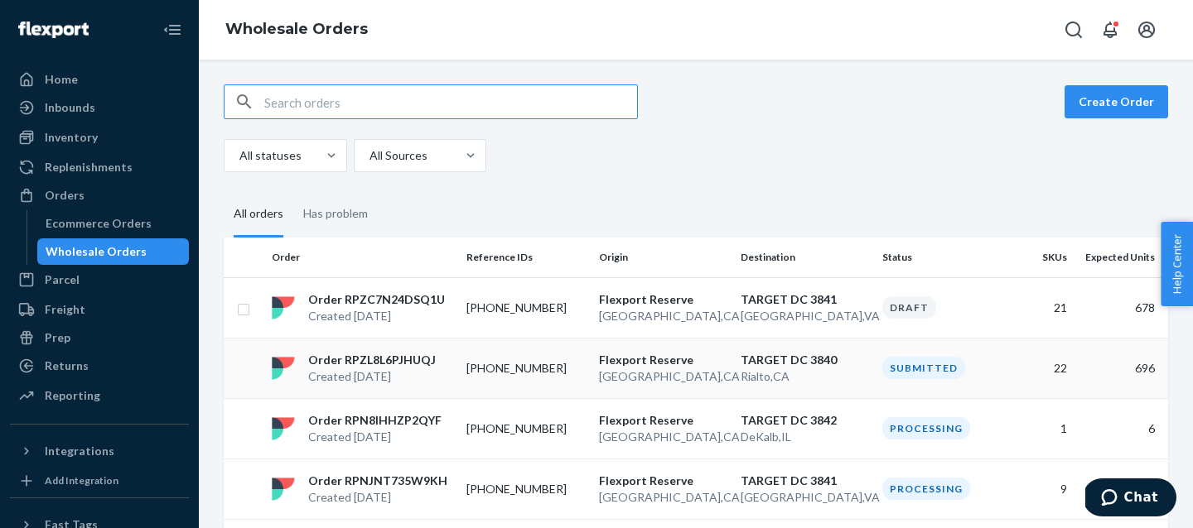
click at [661, 359] on p "Flexport Reserve" at bounding box center [663, 360] width 128 height 17
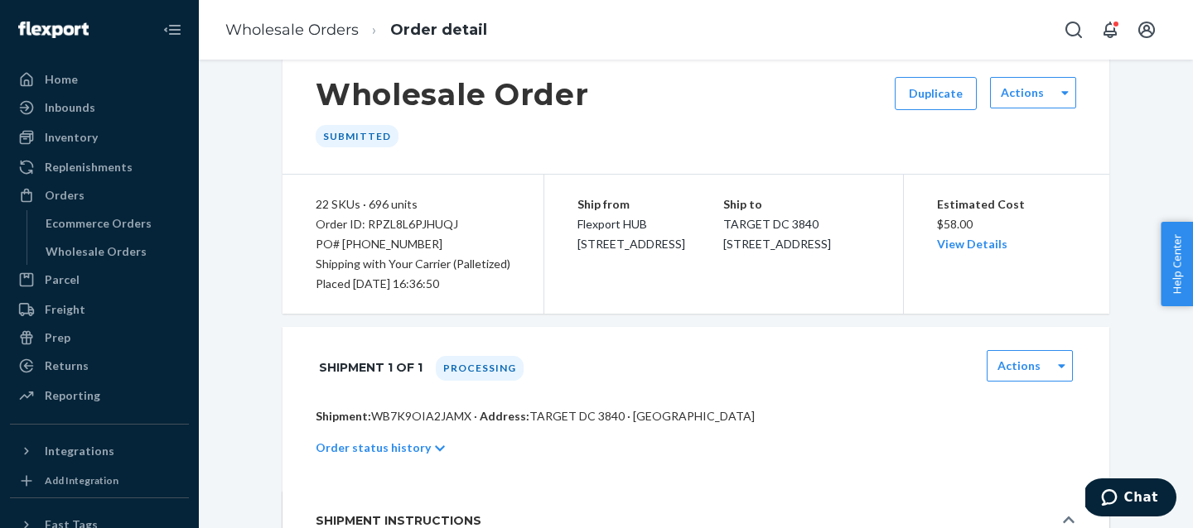
scroll to position [92, 0]
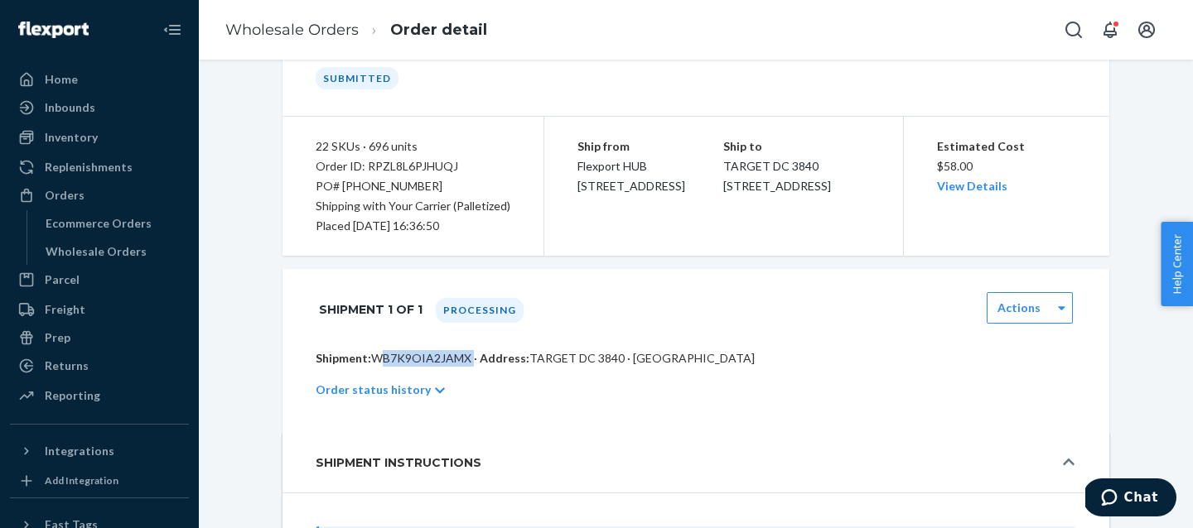
drag, startPoint x: 370, startPoint y: 358, endPoint x: 467, endPoint y: 358, distance: 96.9
click at [466, 358] on p "Shipment: WB7K9OIA2JAMX · Address: TARGET DC 3840 · Rialto, CA 92377" at bounding box center [696, 358] width 760 height 17
copy p "WB7K9OIA2JAMX"
click at [297, 23] on link "Wholesale Orders" at bounding box center [291, 30] width 133 height 18
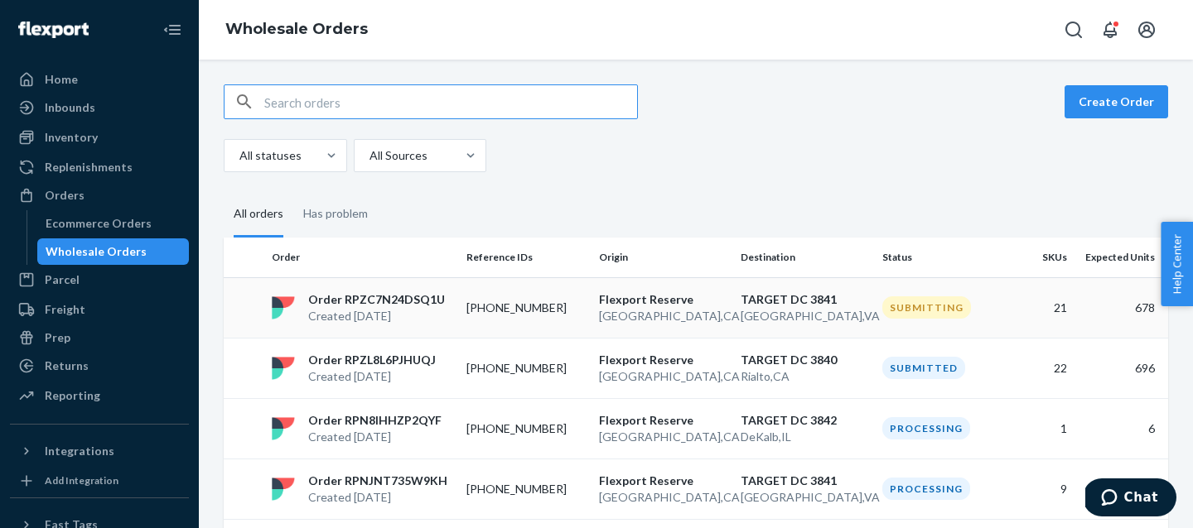
click at [382, 308] on p "Created Sep 23, 2025" at bounding box center [376, 316] width 137 height 17
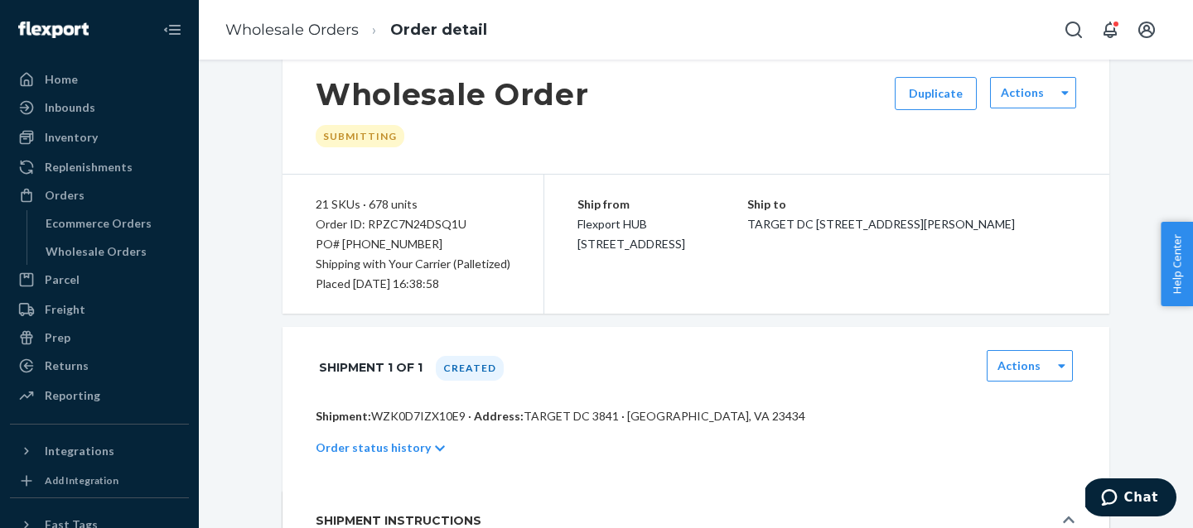
scroll to position [83, 0]
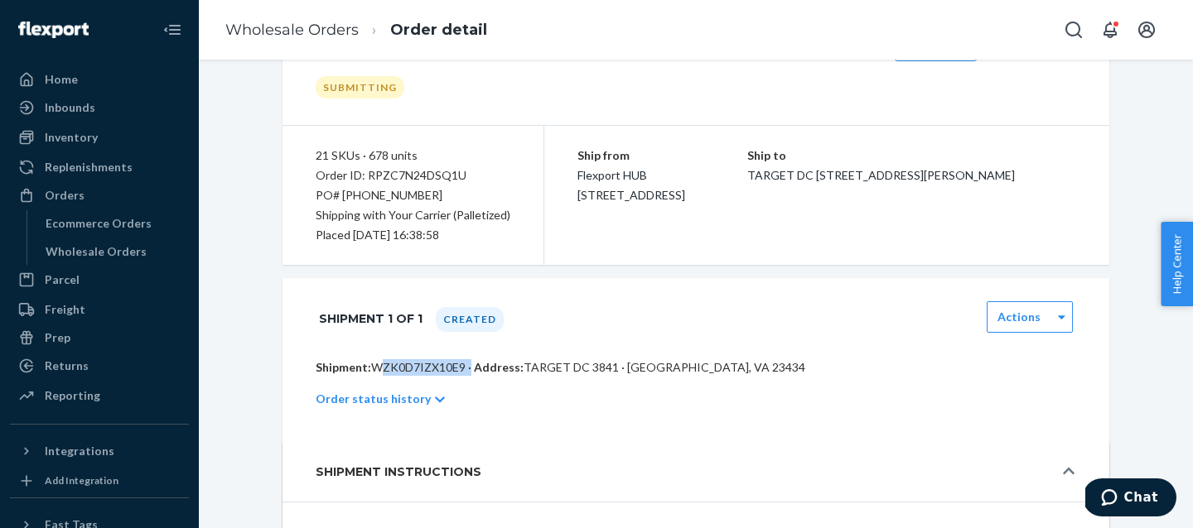
drag, startPoint x: 371, startPoint y: 365, endPoint x: 467, endPoint y: 366, distance: 96.1
click at [467, 366] on p "Shipment: WZK0D7IZX10E9 · Address: TARGET DC 3841 · Suffolk, VA 23434" at bounding box center [696, 367] width 760 height 17
copy p "WZK0D7IZX10E9"
click at [100, 244] on div "Wholesale Orders" at bounding box center [96, 252] width 101 height 17
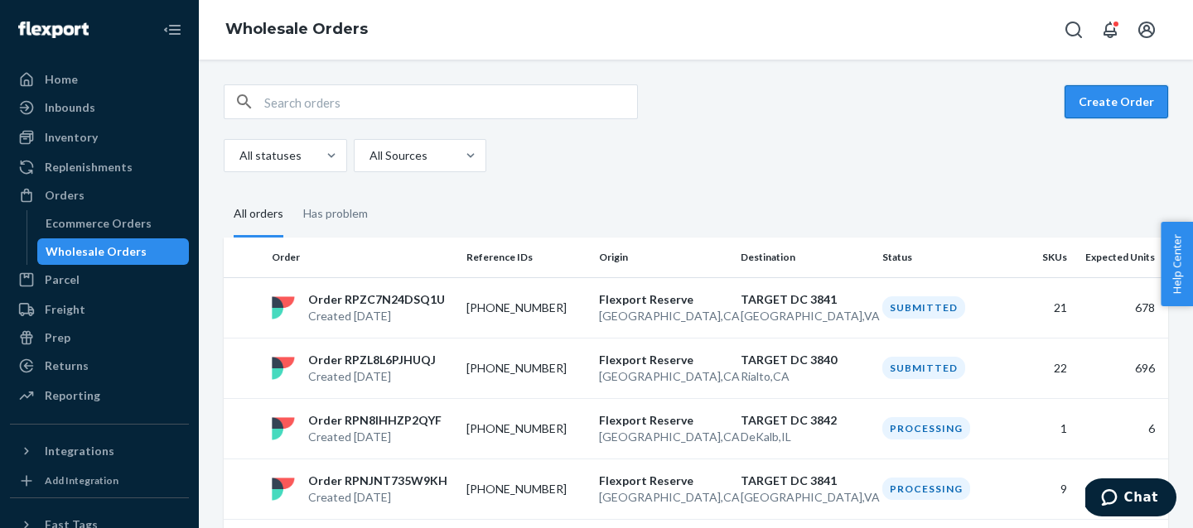
click at [1102, 105] on button "Create Order" at bounding box center [1116, 101] width 104 height 33
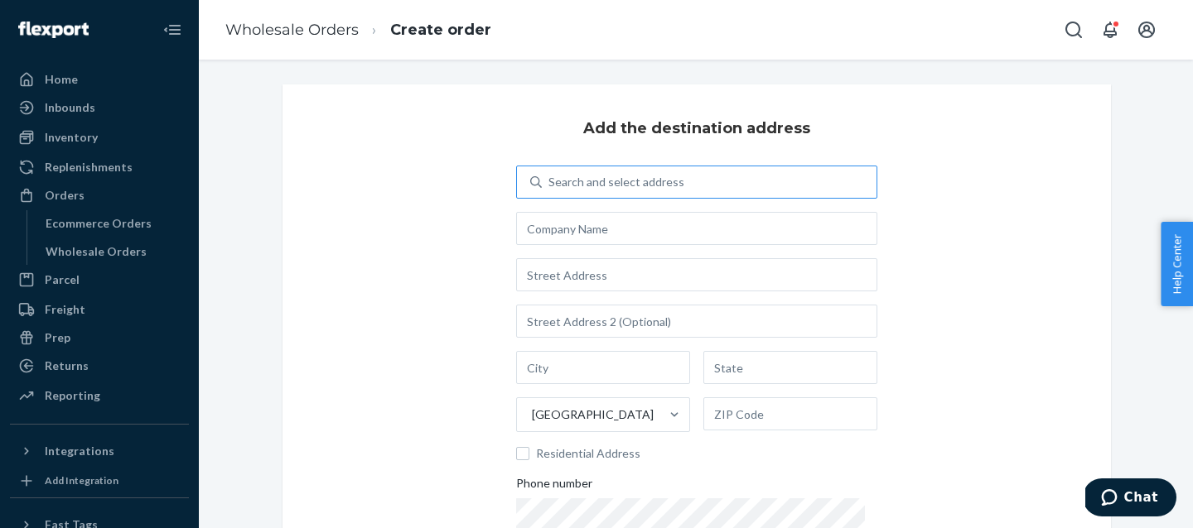
click at [583, 181] on div "Search and select address" at bounding box center [616, 182] width 136 height 17
click at [550, 181] on input "Search and select address" at bounding box center [549, 182] width 2 height 17
type input "target dc 3842"
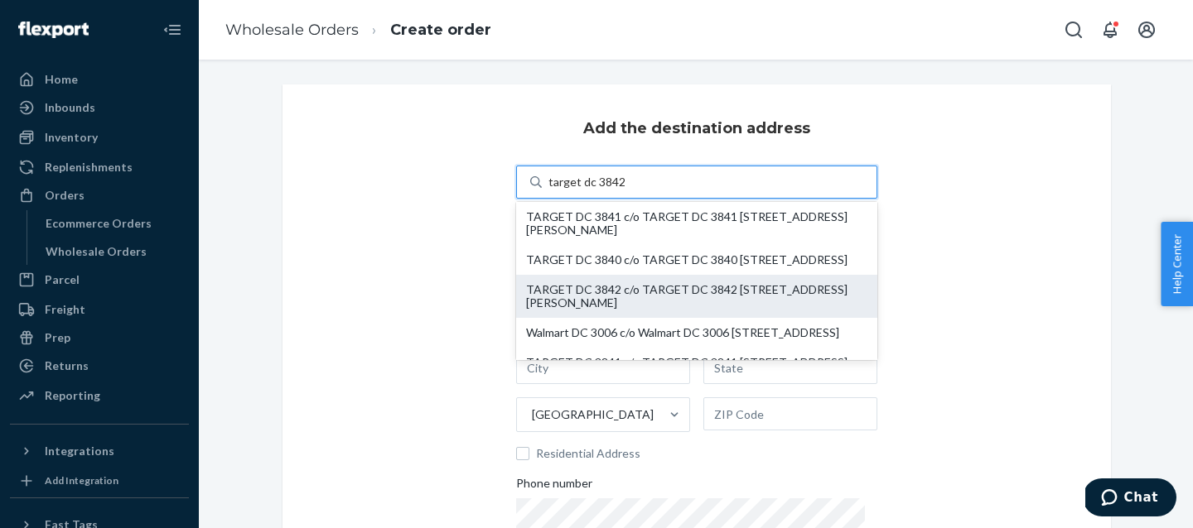
click at [627, 301] on div "TARGET DC 3842 c/o TARGET DC 3842 1115 Macom Dr DeKalb, IL 60115" at bounding box center [696, 296] width 341 height 27
click at [624, 190] on input "target dc 3842" at bounding box center [586, 182] width 76 height 17
type input "TARGET DC 3842"
type input "1115 Macom Dr"
type input "DeKalb"
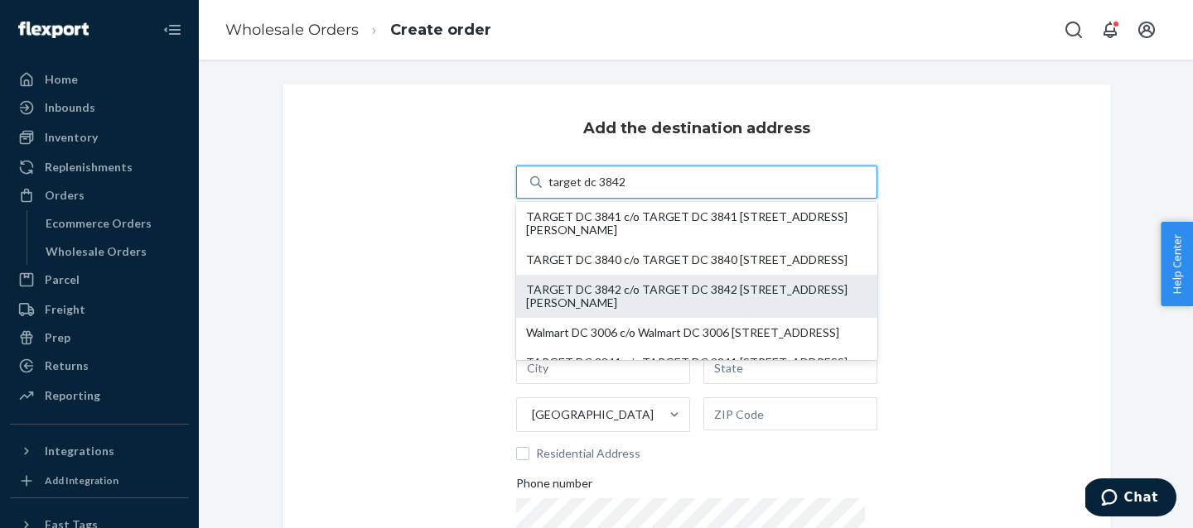
type input "IL"
type input "60115"
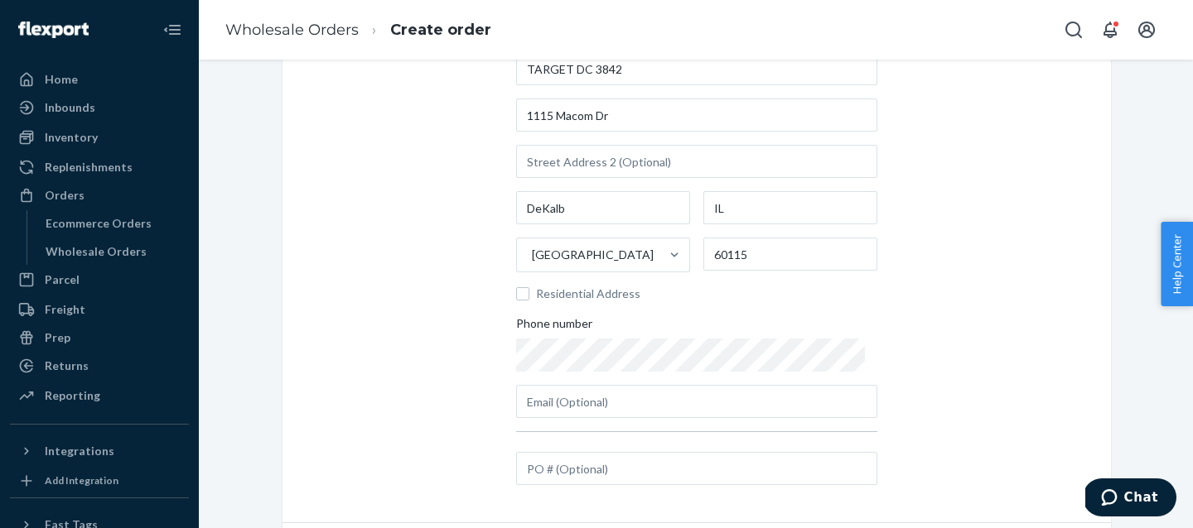
scroll to position [238, 0]
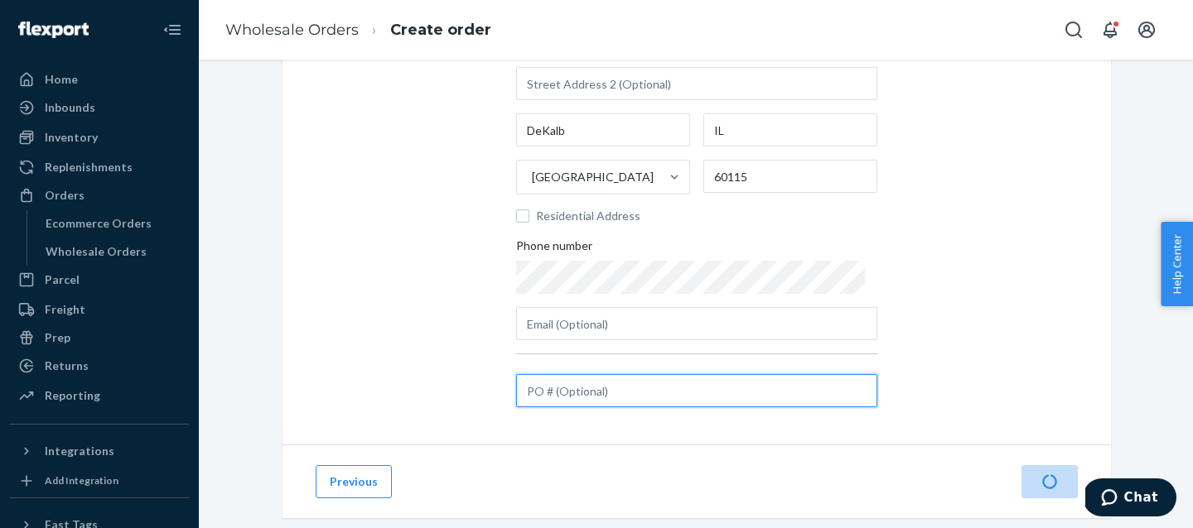
click at [607, 402] on input "text" at bounding box center [696, 390] width 361 height 33
click at [557, 387] on input "text" at bounding box center [696, 390] width 361 height 33
paste input "0023-2960402-3842"
type input "0023-2960402-3842"
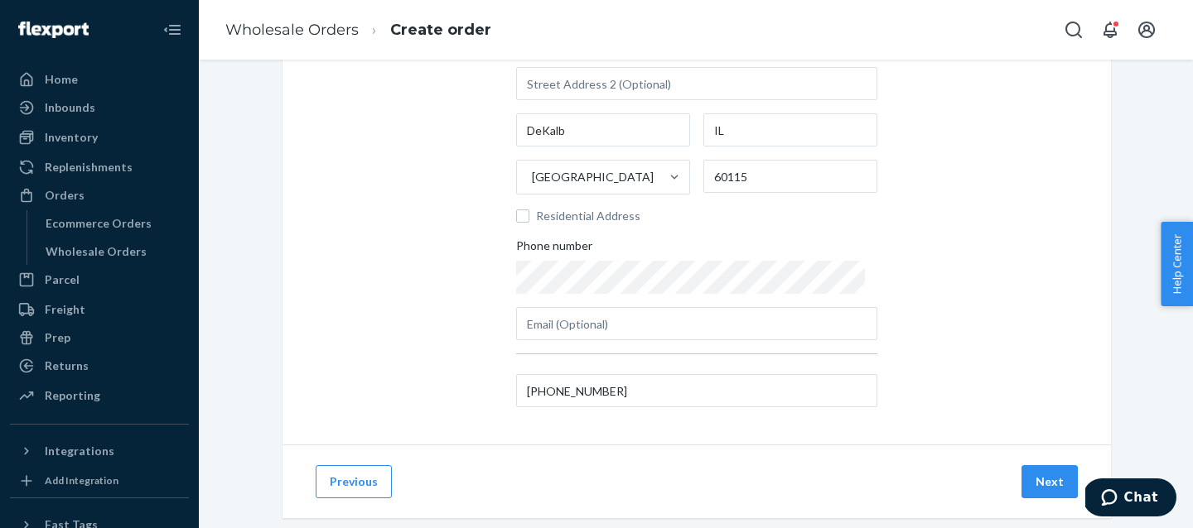
click at [1080, 492] on div "Next" at bounding box center [1049, 481] width 63 height 33
click at [1059, 478] on button "Next" at bounding box center [1049, 481] width 56 height 33
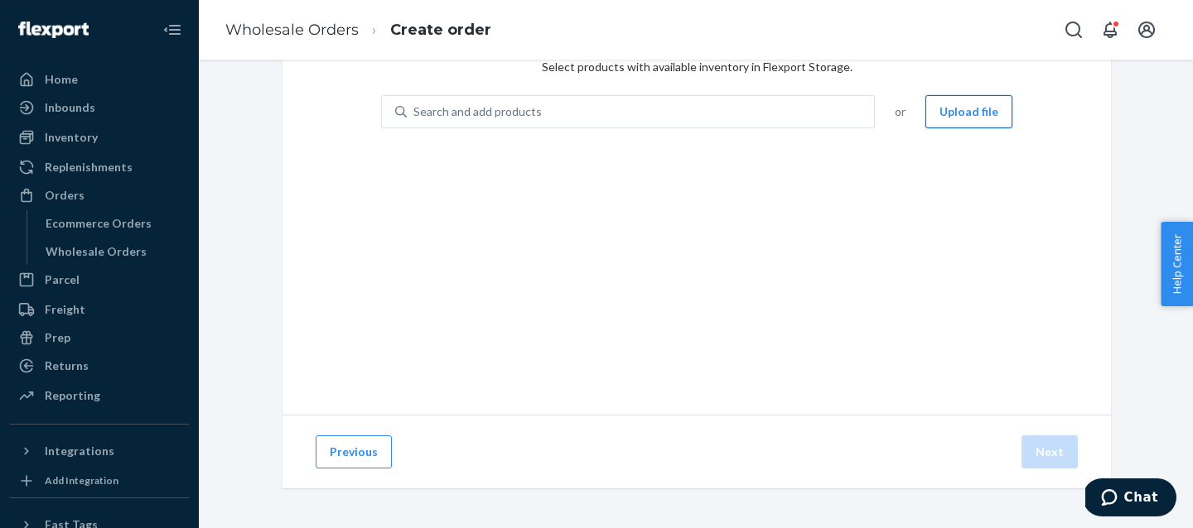
click at [973, 115] on button "Upload file" at bounding box center [968, 111] width 87 height 33
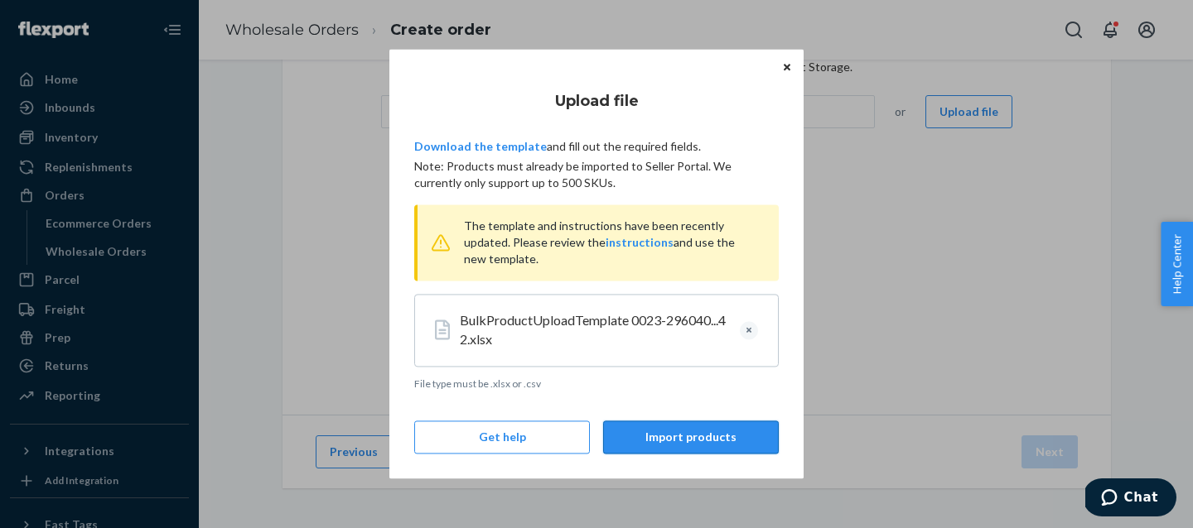
click at [703, 443] on button "Import products" at bounding box center [691, 438] width 176 height 33
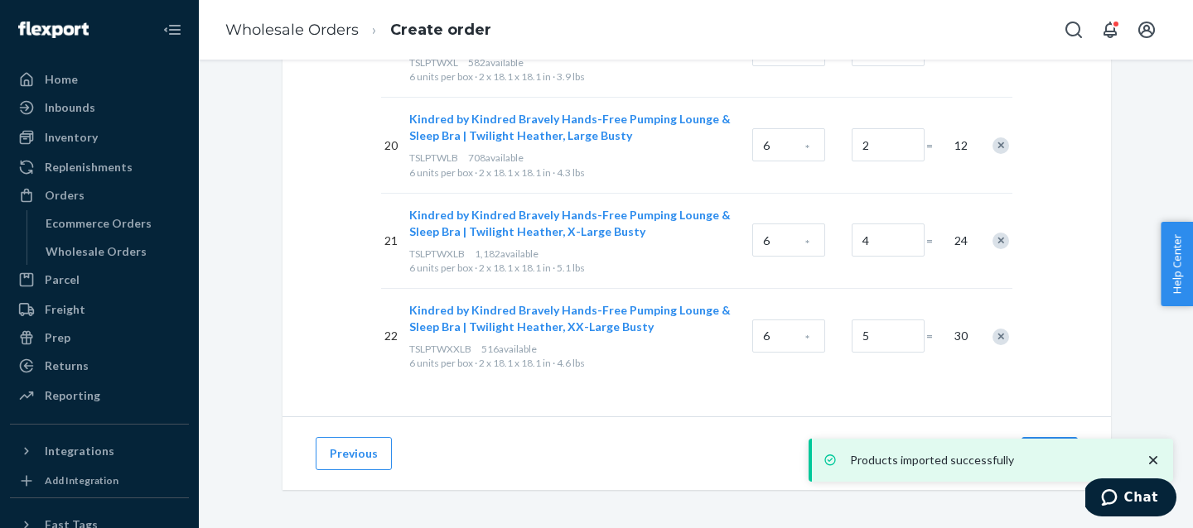
scroll to position [2056, 0]
click at [1154, 460] on icon "close toast" at bounding box center [1153, 460] width 17 height 17
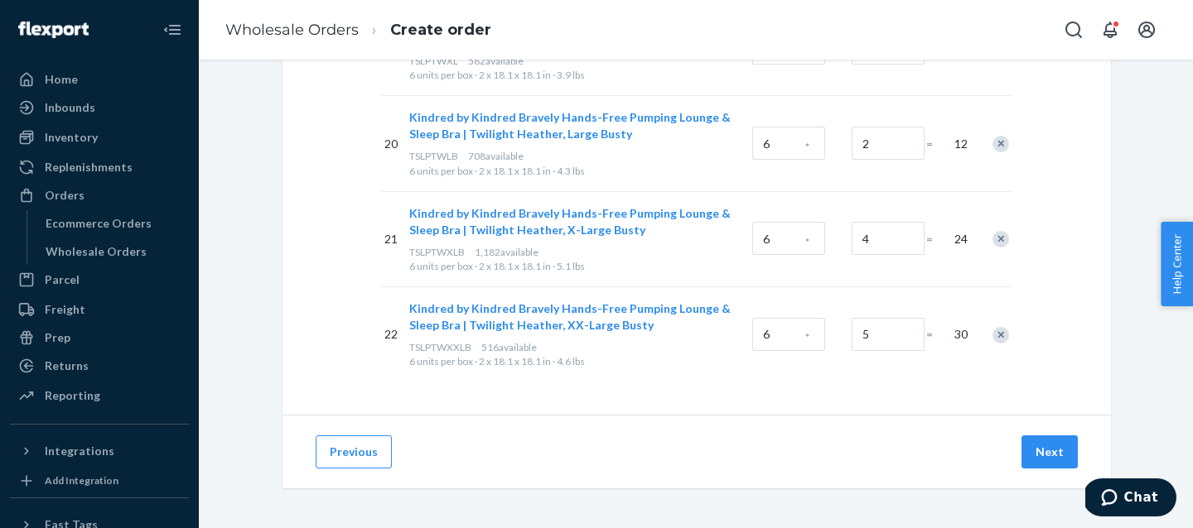
click at [1058, 447] on div "Products imported successfully Home Inbounds Shipping Plans Problems Inventory …" at bounding box center [596, 264] width 1193 height 528
click at [1054, 451] on button "Next" at bounding box center [1049, 452] width 56 height 33
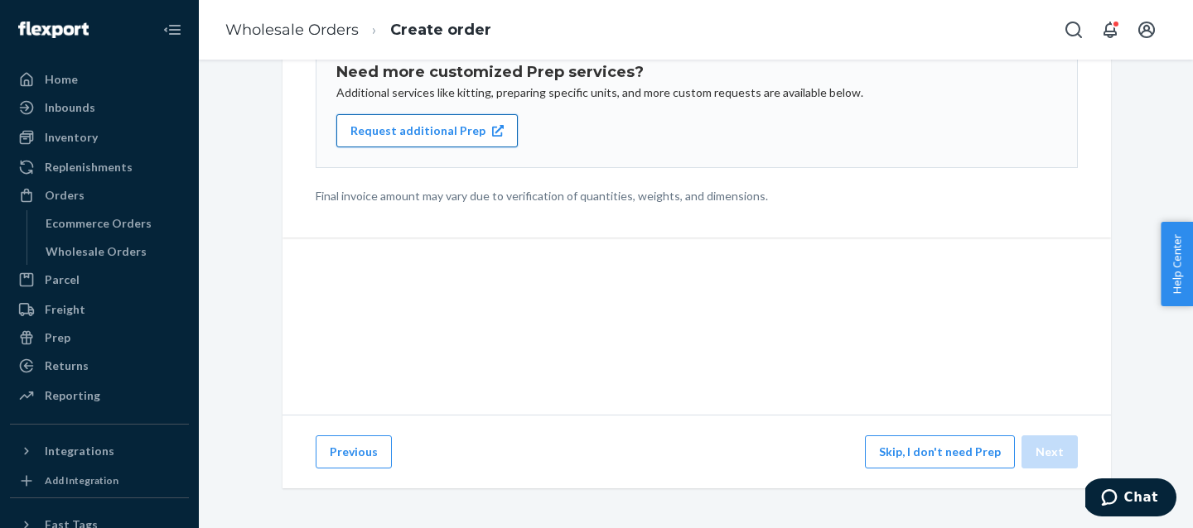
scroll to position [316, 0]
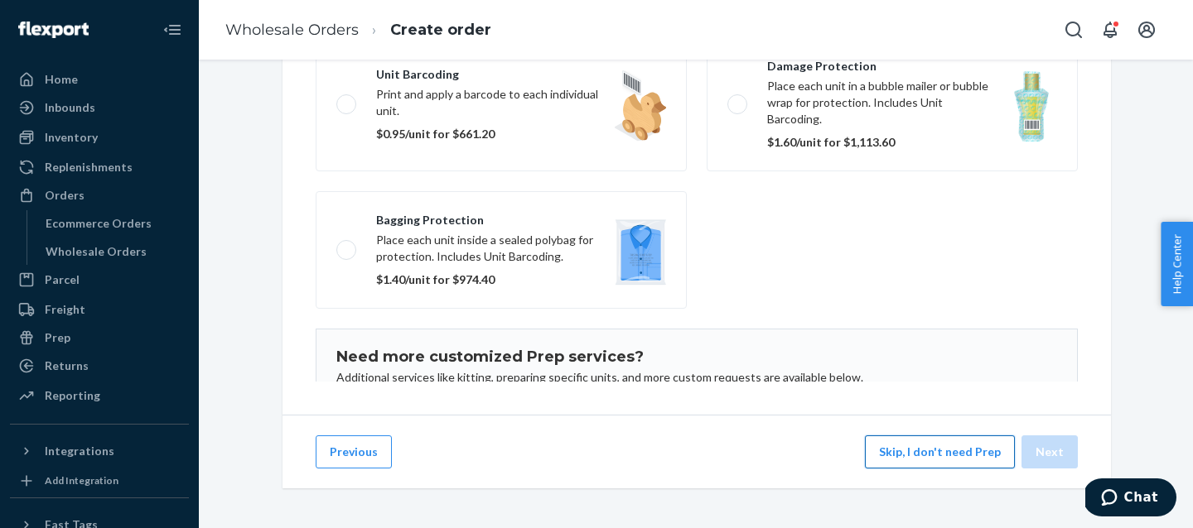
click at [922, 463] on button "Skip, I don't need Prep" at bounding box center [940, 452] width 150 height 33
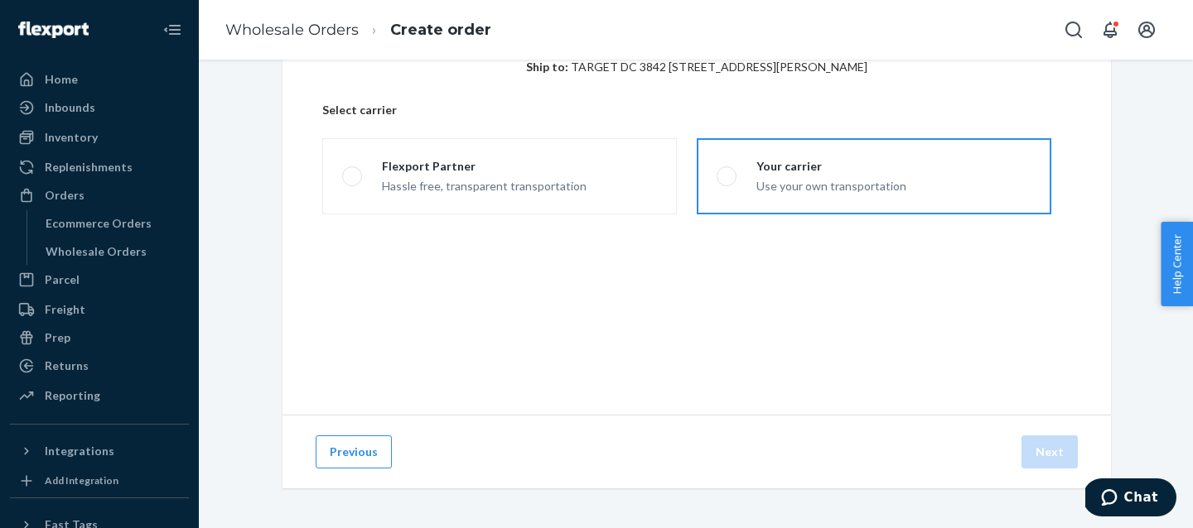
click at [737, 208] on label "Your carrier Use your own transportation" at bounding box center [874, 176] width 354 height 76
click at [727, 182] on input "Your carrier Use your own transportation" at bounding box center [721, 176] width 11 height 11
radio input "true"
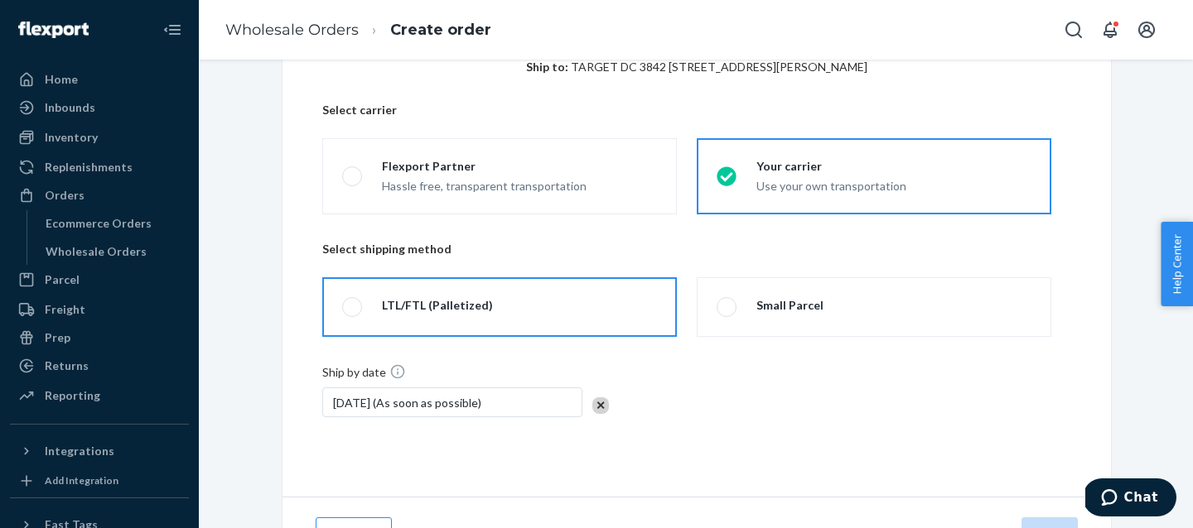
click at [406, 313] on div "LTL/FTL (Palletized)" at bounding box center [437, 305] width 111 height 17
click at [353, 313] on input "LTL/FTL (Palletized)" at bounding box center [347, 307] width 11 height 11
radio input "true"
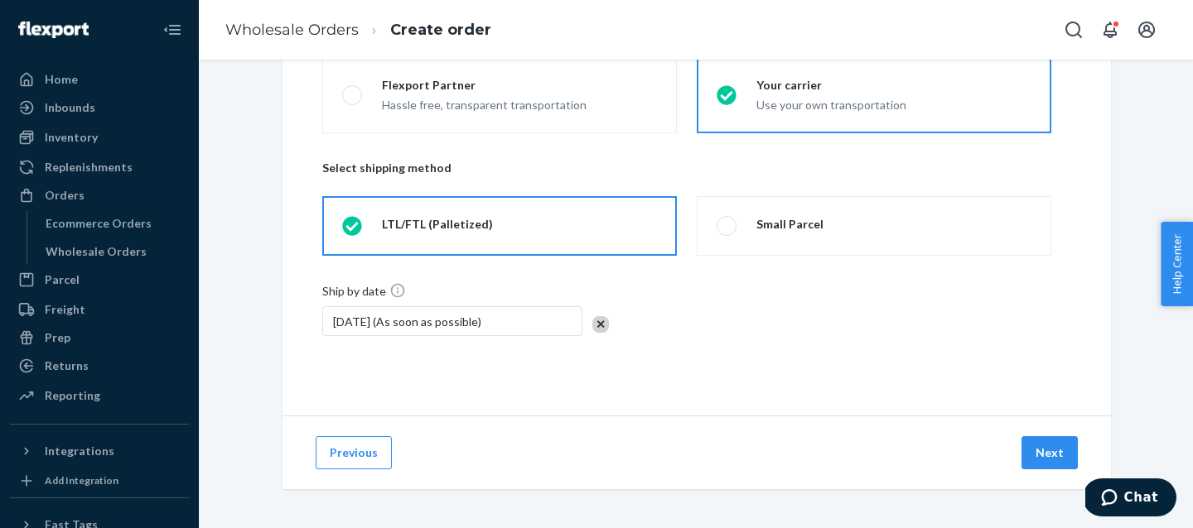
click at [383, 325] on div "Sep 26, 2025 (As soon as possible)" at bounding box center [452, 321] width 260 height 30
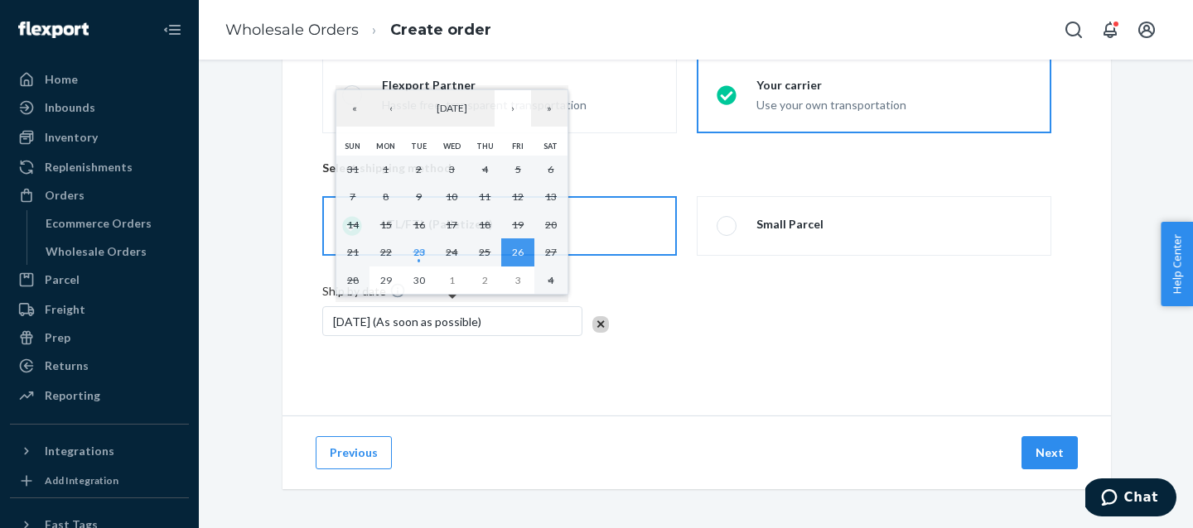
click at [873, 320] on div "Ship by date Sep 26, 2025 (As soon as possible)" at bounding box center [696, 319] width 749 height 74
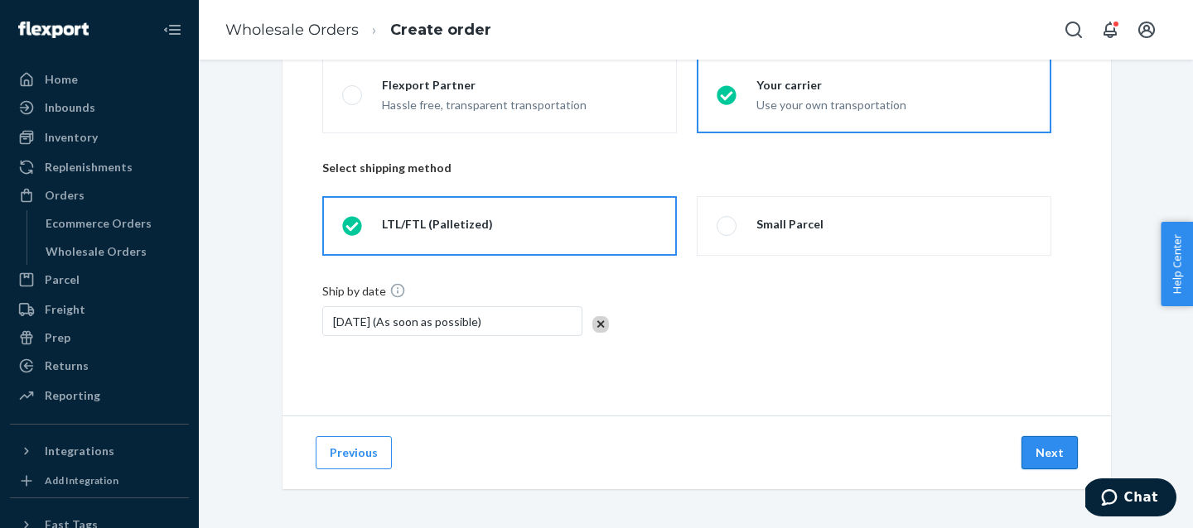
click at [1058, 453] on button "Next" at bounding box center [1049, 452] width 56 height 33
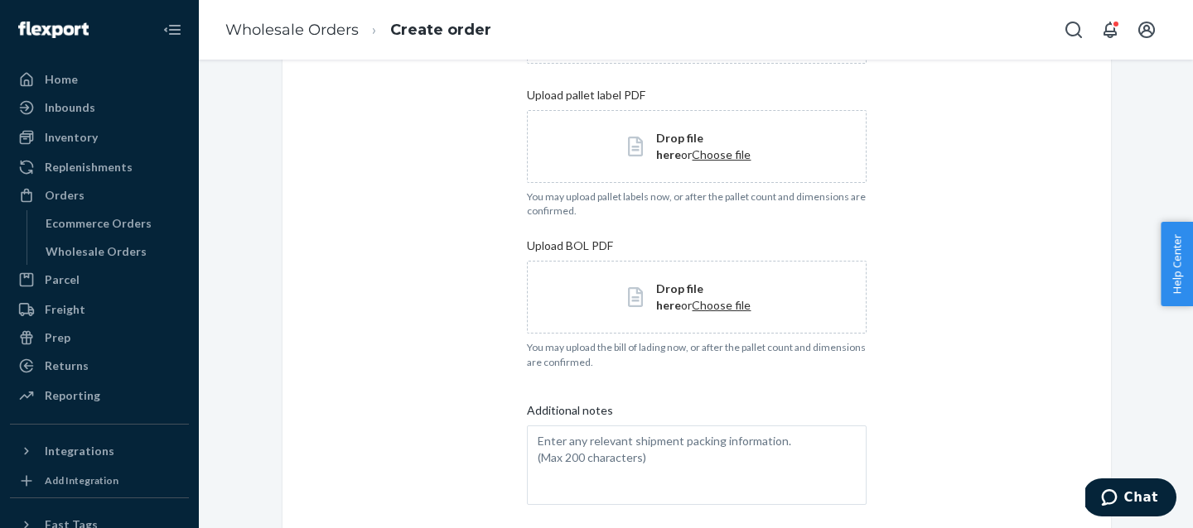
scroll to position [524, 0]
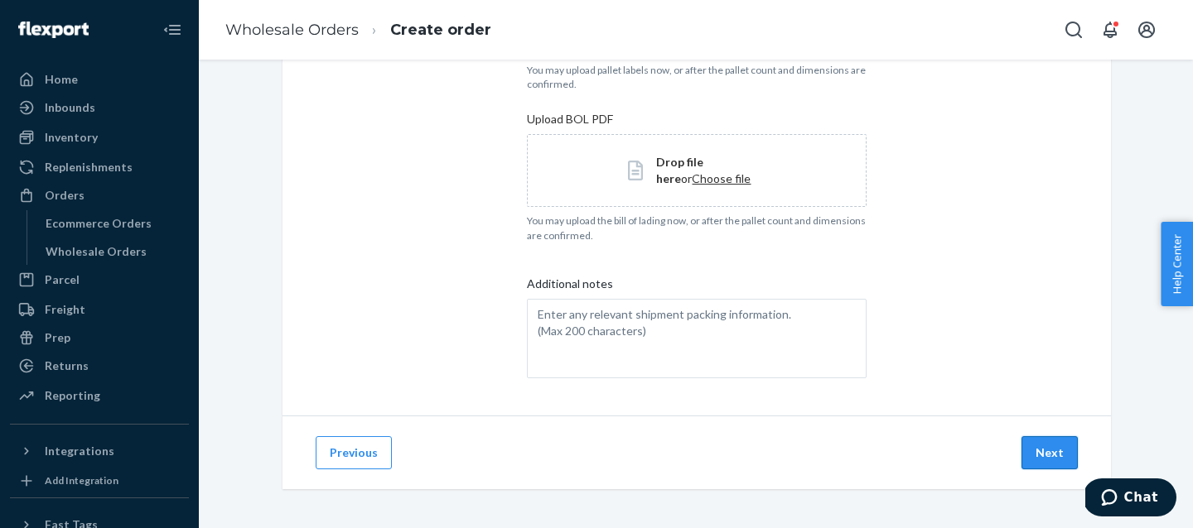
click at [1057, 454] on button "Next" at bounding box center [1049, 452] width 56 height 33
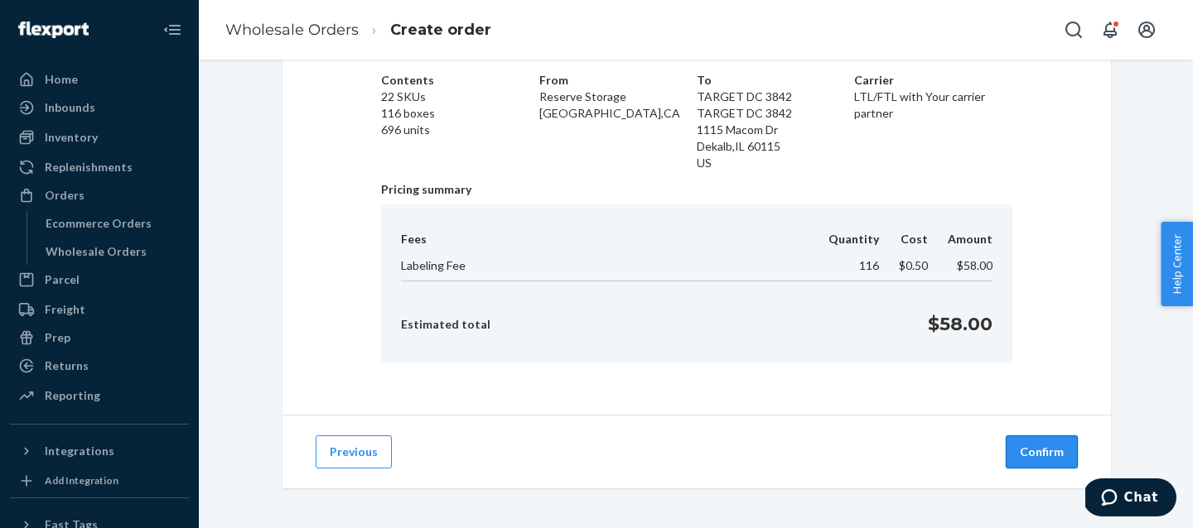
click at [1054, 448] on button "Confirm" at bounding box center [1041, 452] width 72 height 33
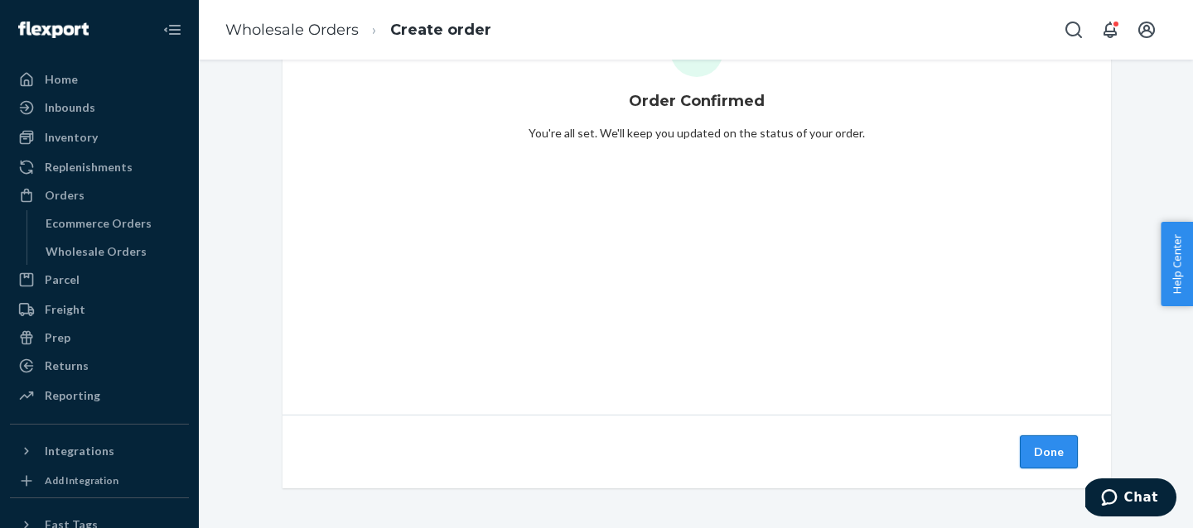
click at [1055, 451] on button "Done" at bounding box center [1049, 452] width 58 height 33
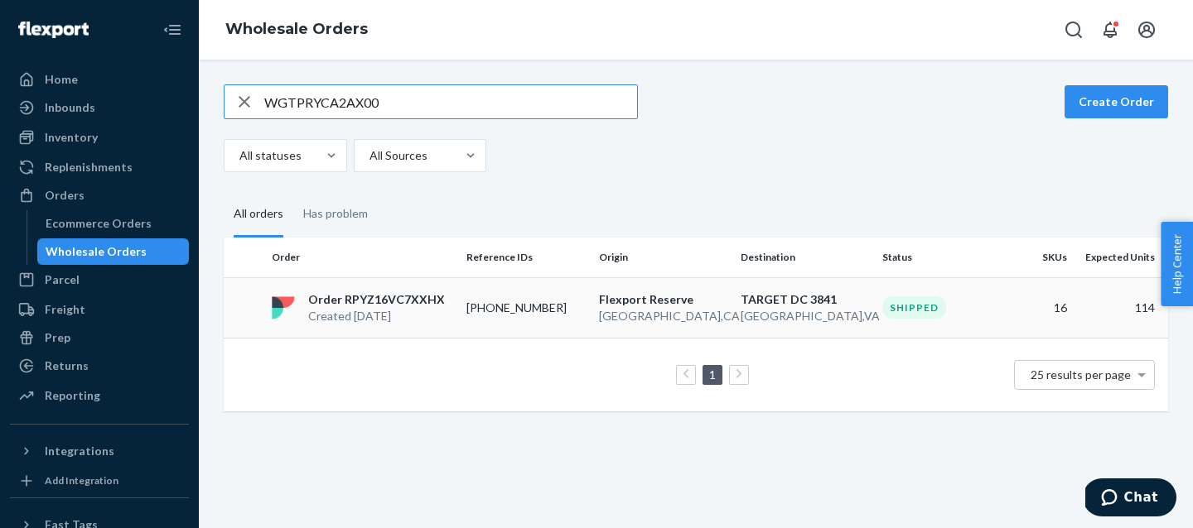
type input "WGTPRYCA2AX00"
click at [430, 282] on td "Order RPYZ16VC7XXHX Created Sep 16, 2025" at bounding box center [362, 307] width 195 height 60
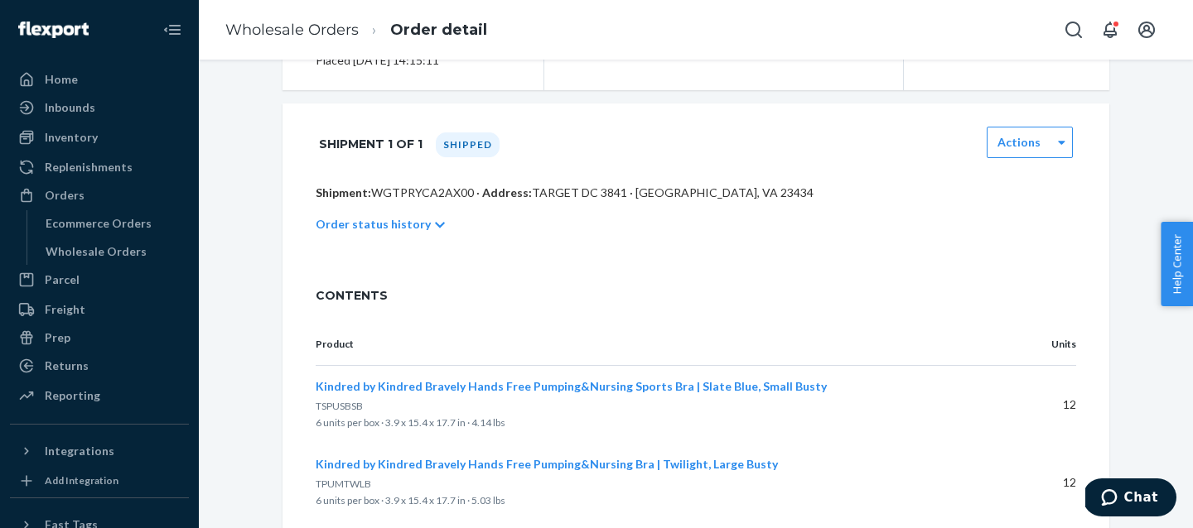
scroll to position [250, 0]
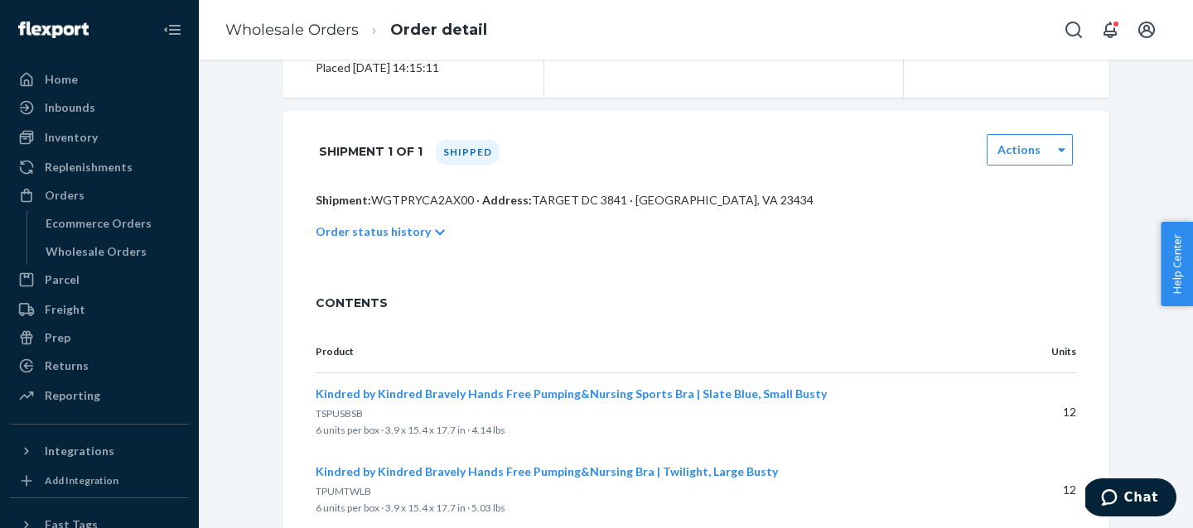
click at [417, 236] on p "Order status history" at bounding box center [373, 232] width 115 height 17
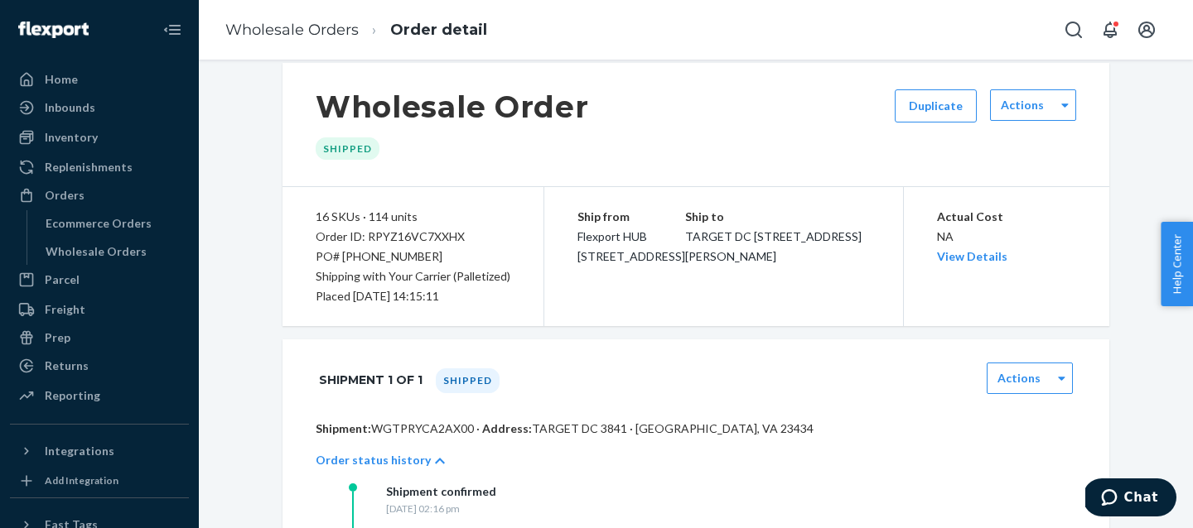
scroll to position [0, 0]
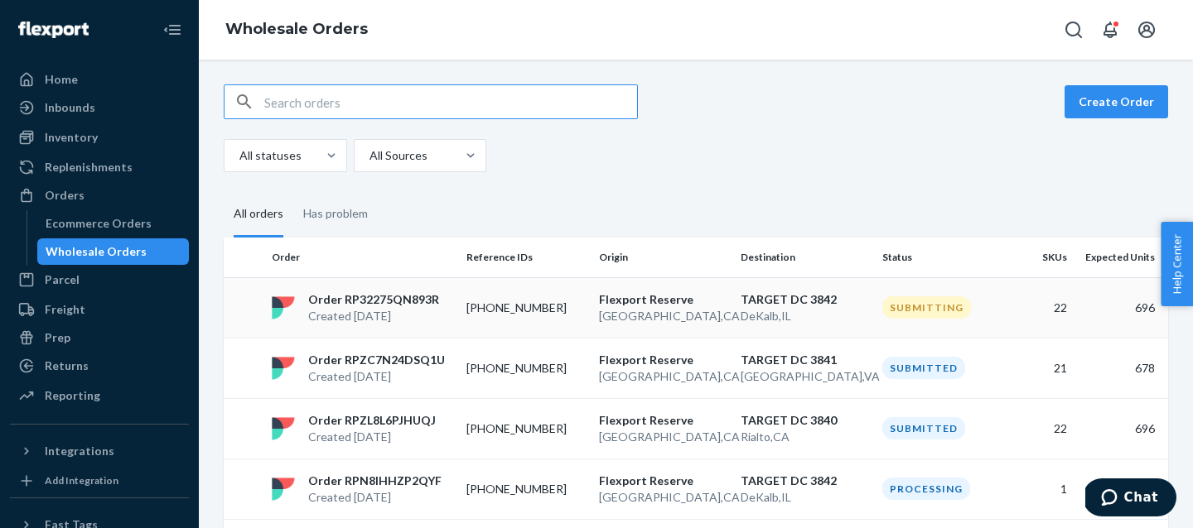
click at [560, 306] on p "[PHONE_NUMBER]" at bounding box center [525, 308] width 119 height 17
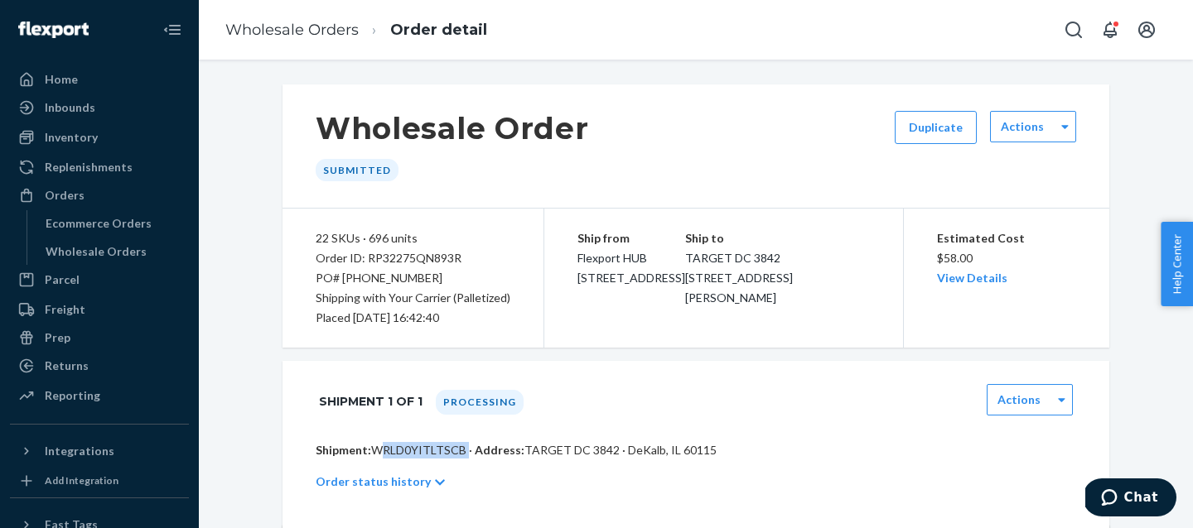
drag, startPoint x: 372, startPoint y: 452, endPoint x: 463, endPoint y: 451, distance: 91.1
click at [463, 451] on p "Shipment: WRLD0YITLTSCB · Address: TARGET DC 3842 · DeKalb, IL 60115" at bounding box center [696, 450] width 760 height 17
copy p "WRLD0YITLTSCB"
click at [76, 248] on div "Wholesale Orders" at bounding box center [96, 252] width 101 height 17
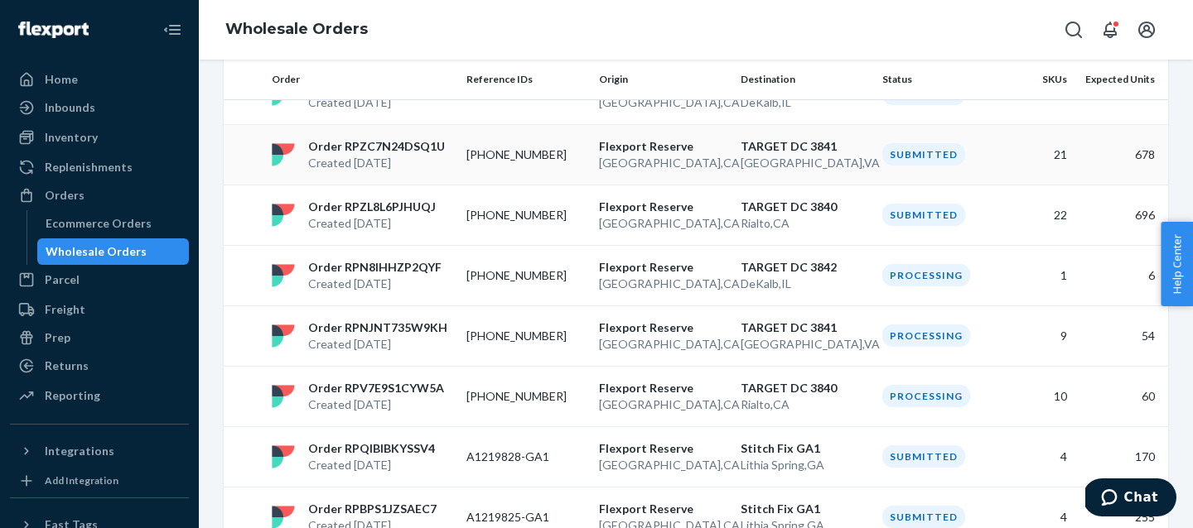
scroll to position [161, 0]
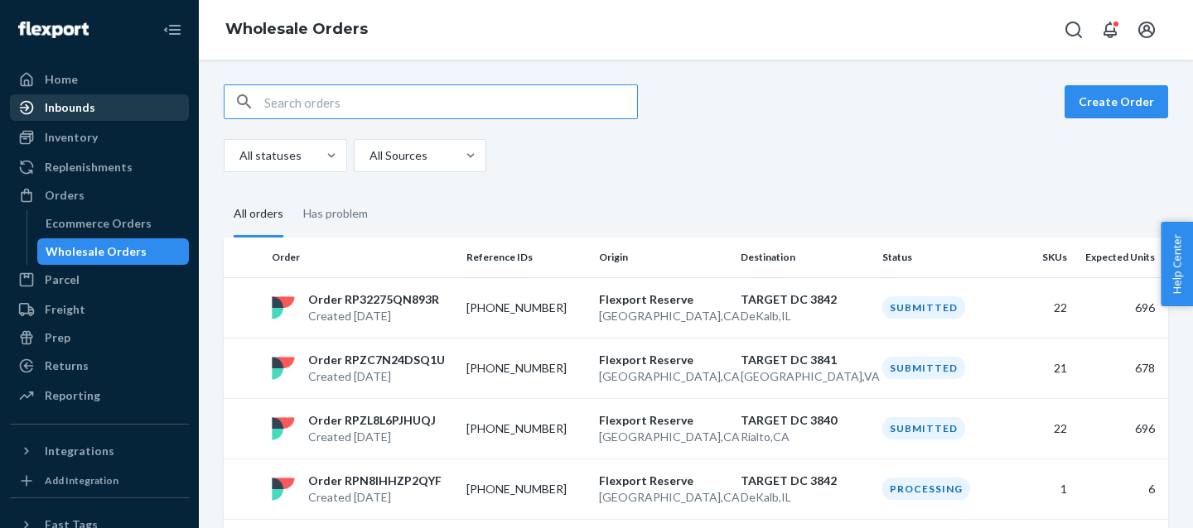
scroll to position [161, 0]
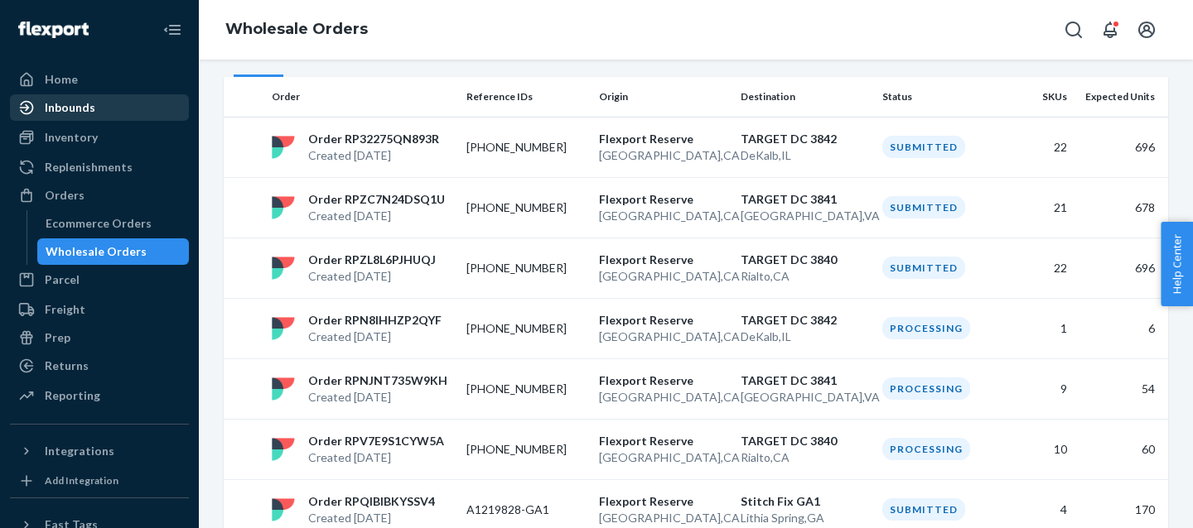
click at [77, 110] on div "Inbounds" at bounding box center [70, 107] width 51 height 17
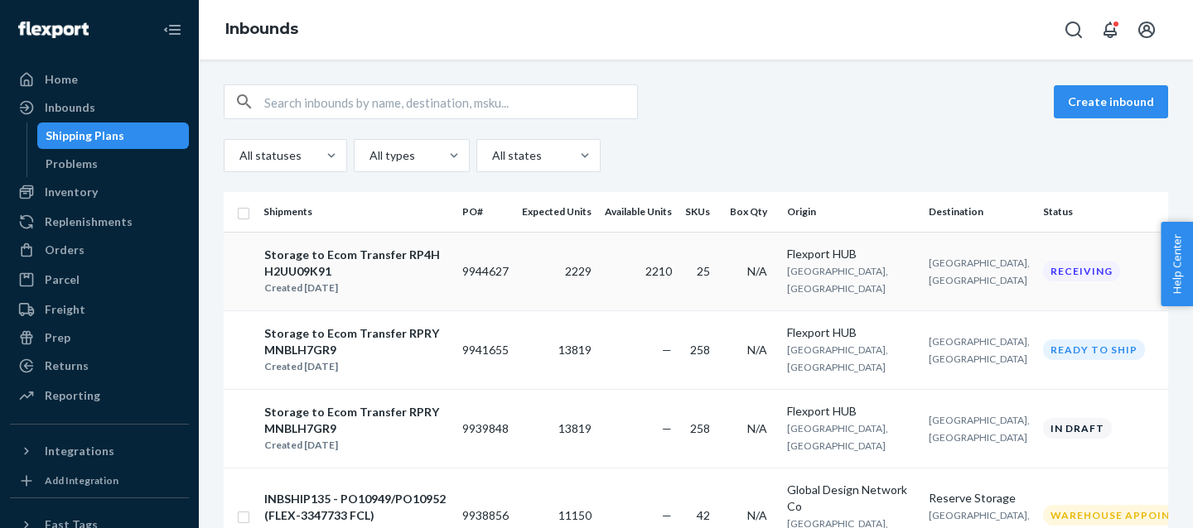
click at [473, 284] on td "9944627" at bounding box center [486, 271] width 60 height 79
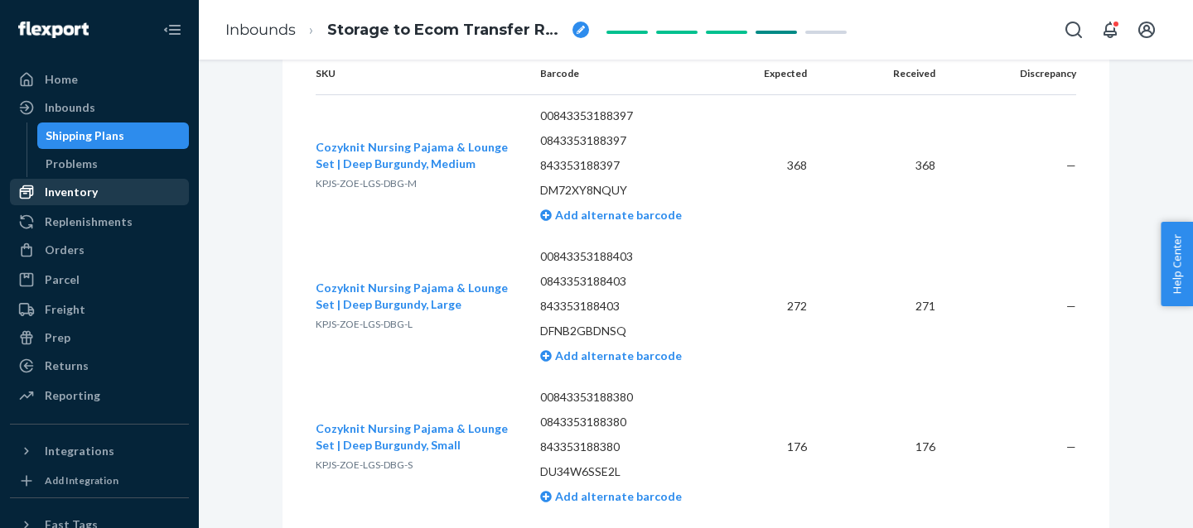
scroll to position [828, 0]
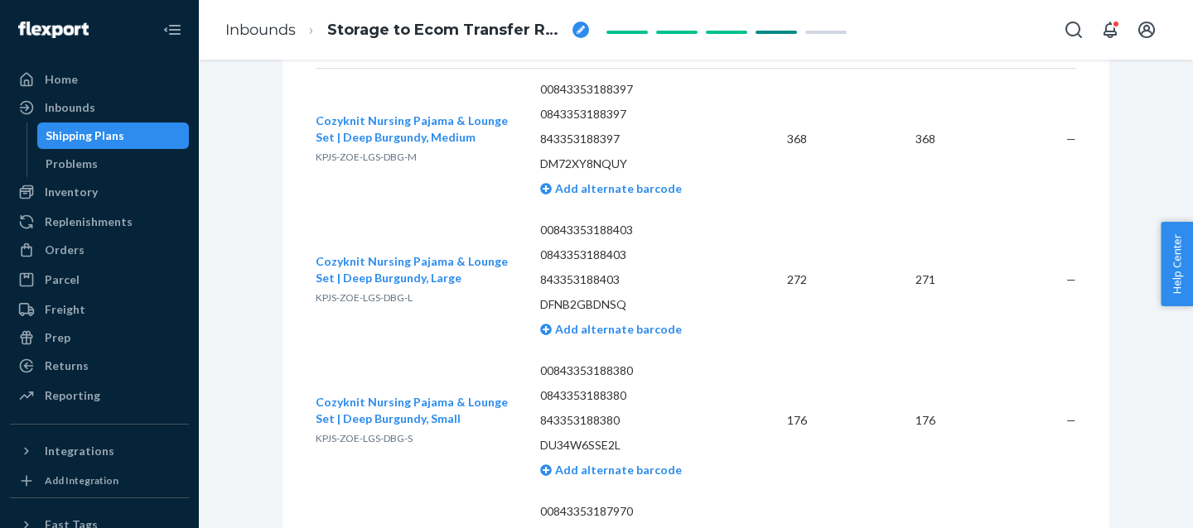
click at [357, 151] on span "KPJS-ZOE-LGS-DBG-M" at bounding box center [366, 157] width 101 height 12
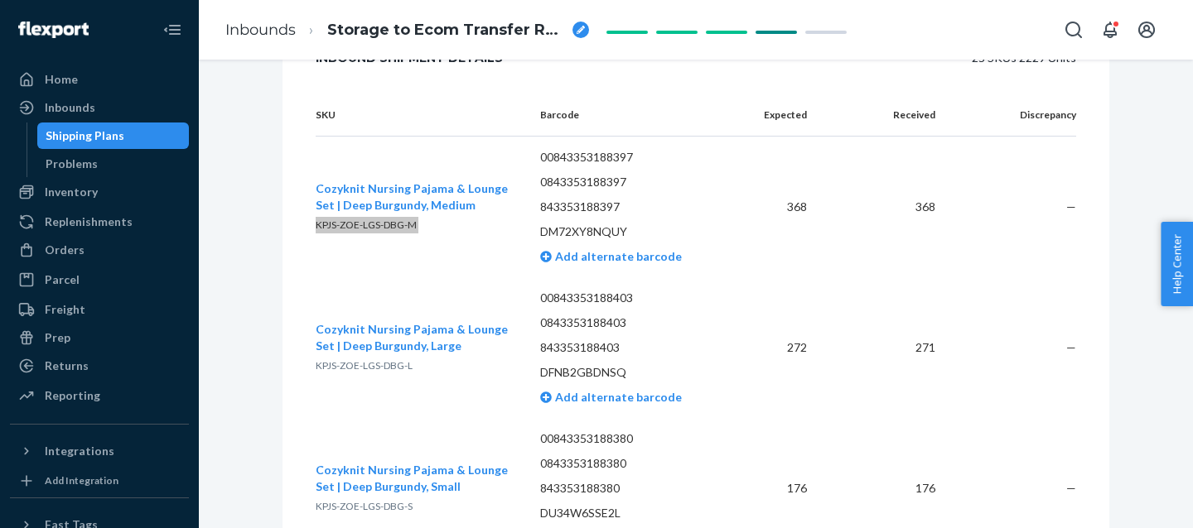
scroll to position [759, 0]
click at [385, 361] on span "KPJS-ZOE-LGS-DBG-L" at bounding box center [364, 367] width 97 height 12
copy span "KPJS-ZOE-LGS-DBG-L"
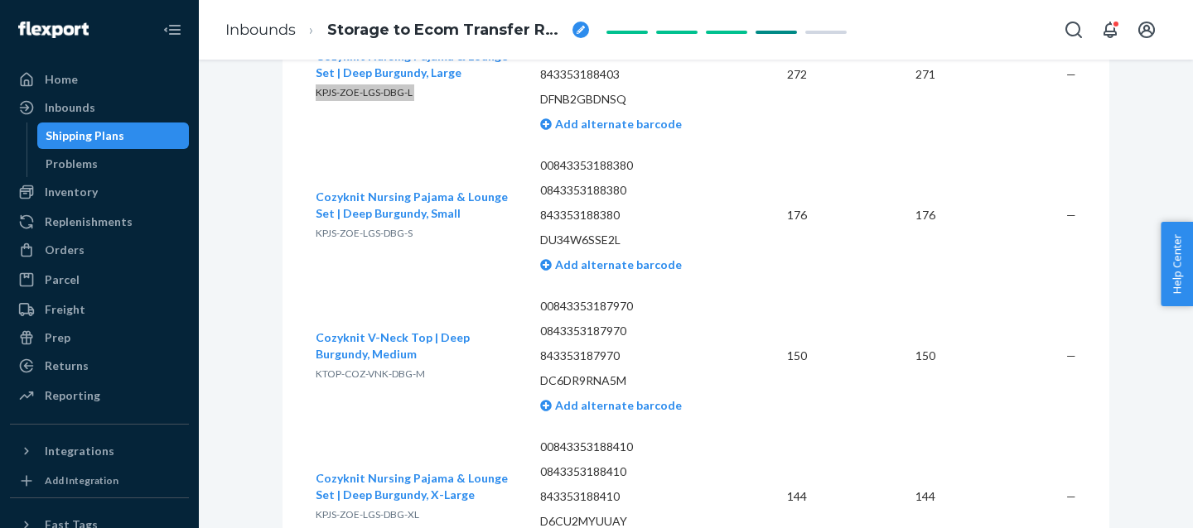
scroll to position [1034, 0]
click at [368, 367] on span "KTOP-COZ-VNK-DBG-M" at bounding box center [370, 373] width 109 height 12
copy span "KTOP-COZ-VNK-DBG-M"
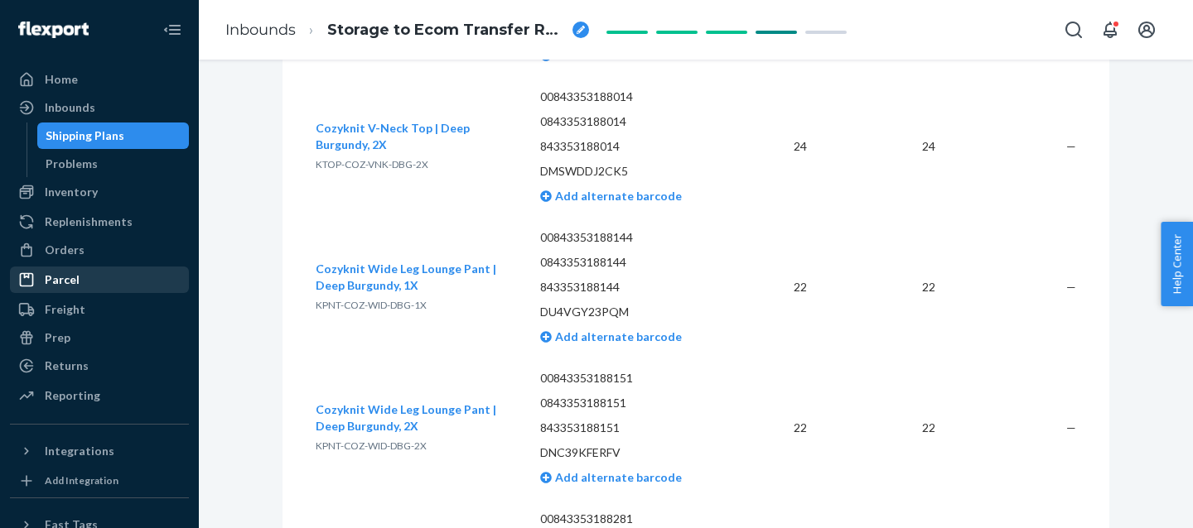
scroll to position [3494, 0]
click at [379, 160] on span "KTOP-COZ-VNK-DBG-2X" at bounding box center [372, 166] width 113 height 12
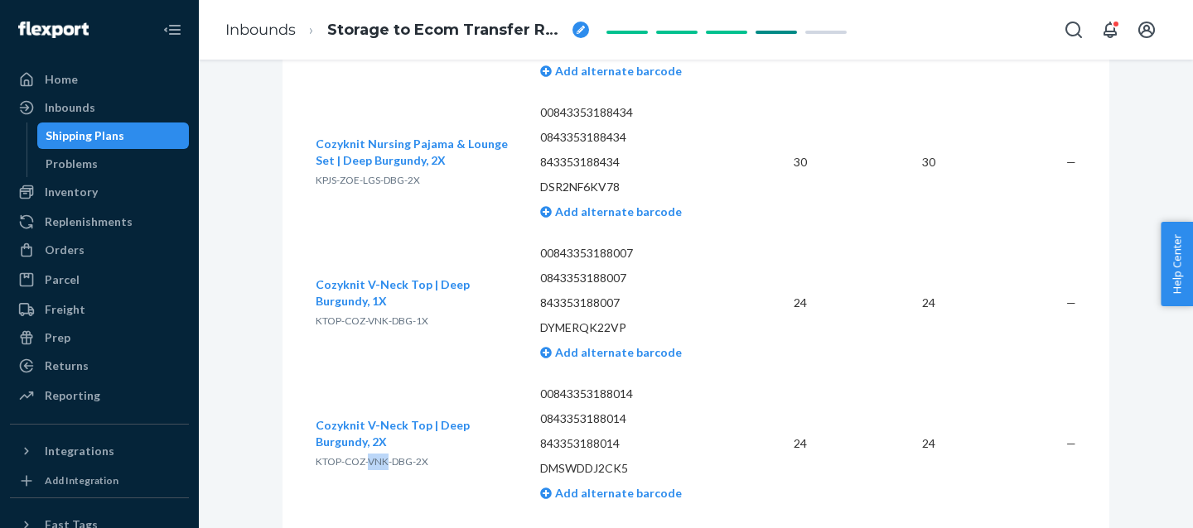
scroll to position [3063, 0]
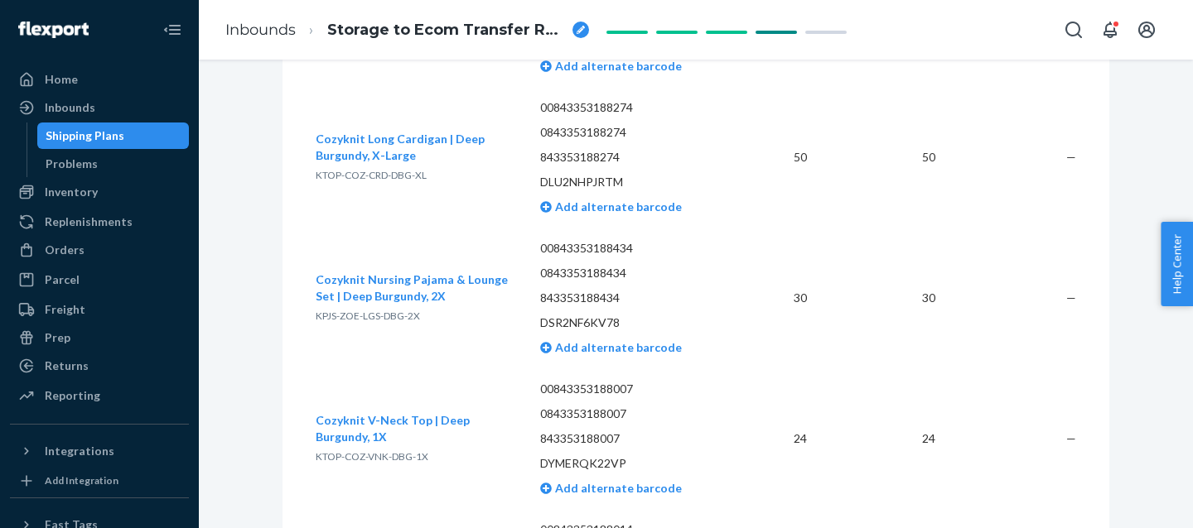
click at [360, 169] on span "KTOP-COZ-CRD-DBG-XL" at bounding box center [371, 175] width 111 height 12
copy span "KTOP-COZ-CRD-DBG-XL"
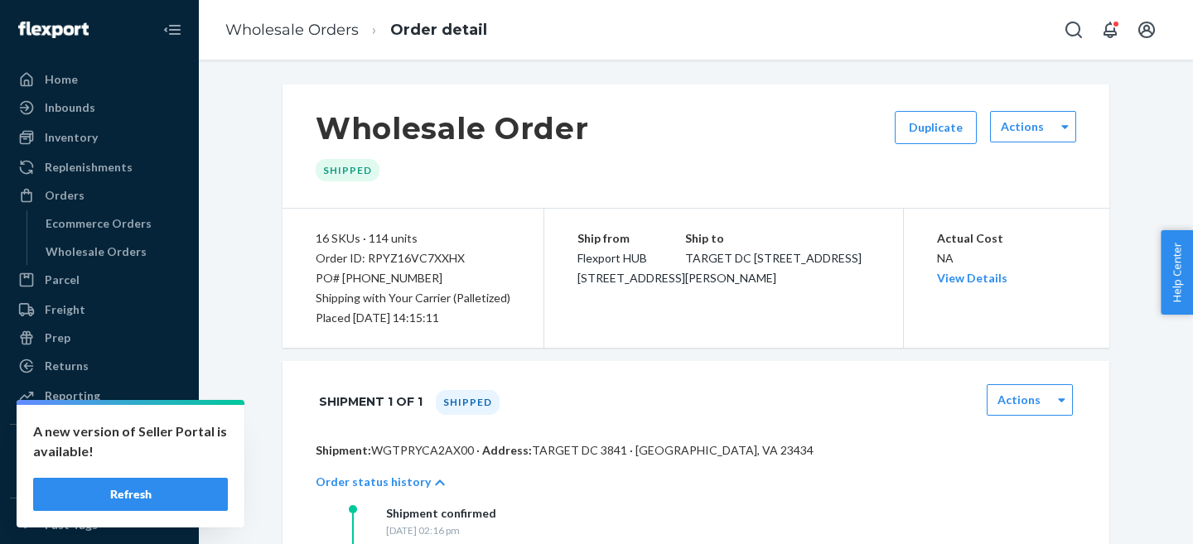
click at [59, 110] on div "Inbounds" at bounding box center [70, 107] width 51 height 17
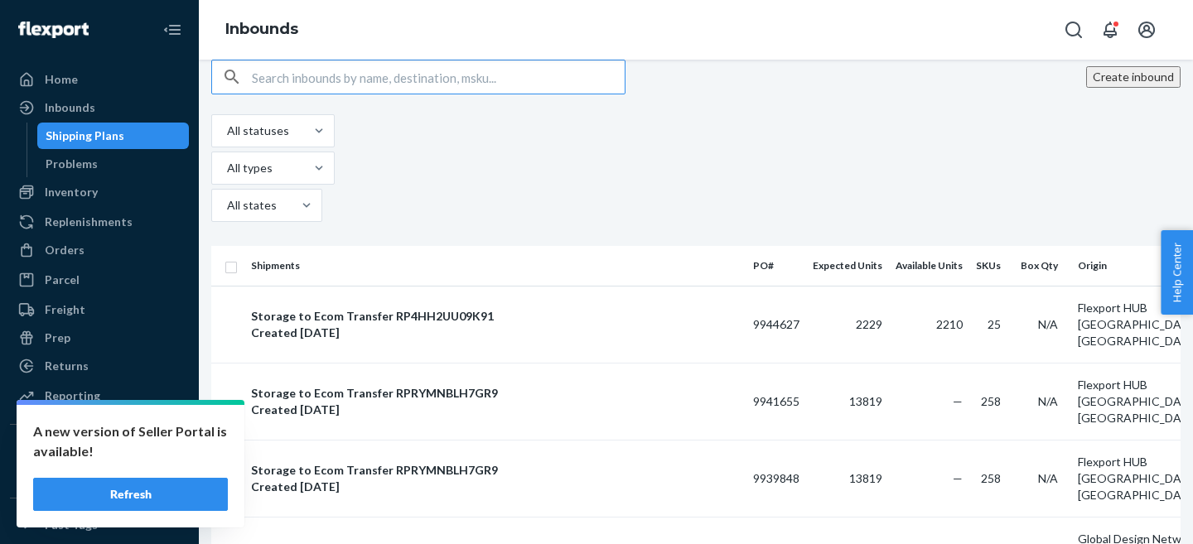
click at [369, 94] on input "text" at bounding box center [438, 76] width 373 height 33
paste input "INBSHIP136"
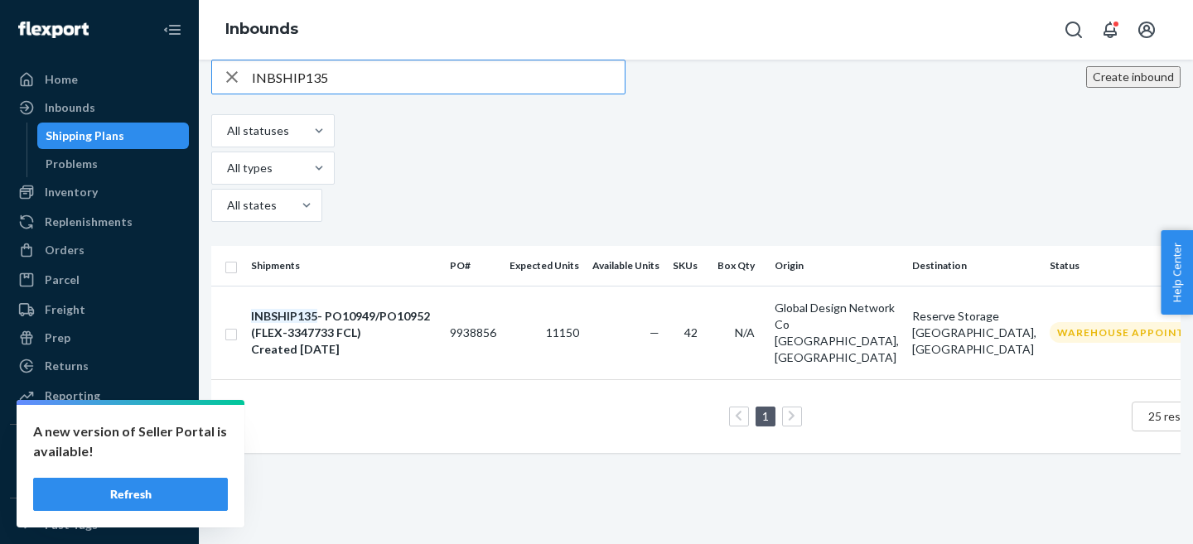
type input "INBSHIP135"
